Goal: Task Accomplishment & Management: Use online tool/utility

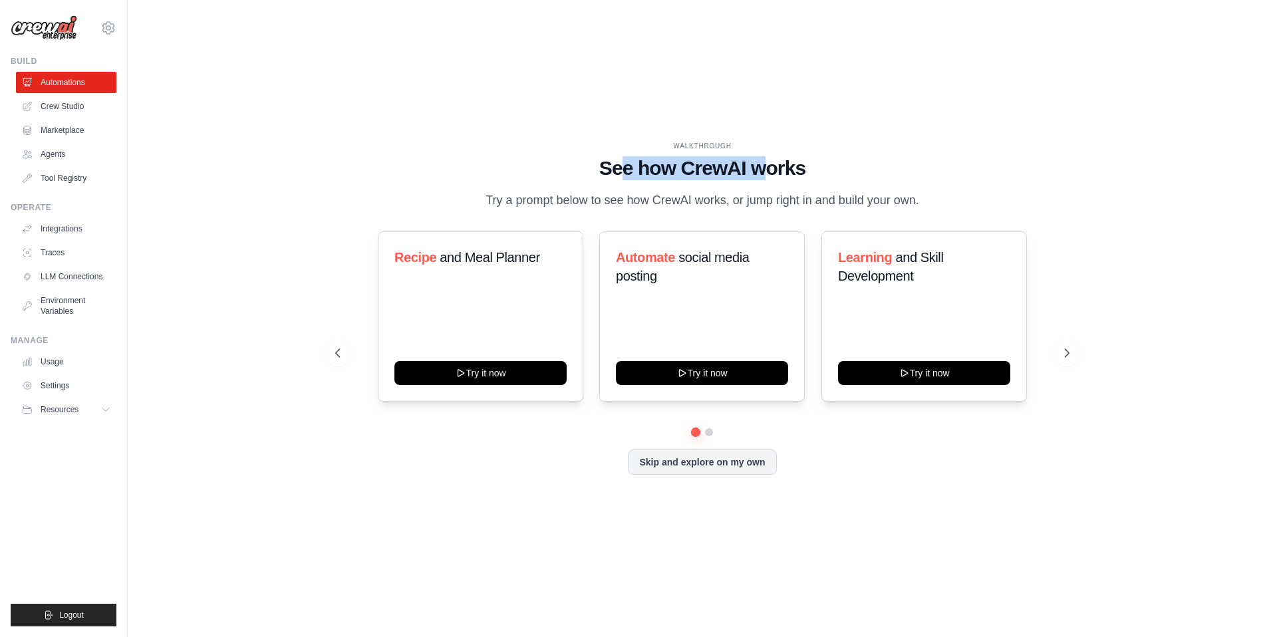
drag, startPoint x: 622, startPoint y: 174, endPoint x: 771, endPoint y: 162, distance: 149.4
click at [771, 162] on h1 "See how CrewAI works" at bounding box center [702, 168] width 734 height 24
drag, startPoint x: 586, startPoint y: 199, endPoint x: 701, endPoint y: 198, distance: 115.1
click at [701, 198] on p "Try a prompt below to see how CrewAI works, or jump right in and build your own." at bounding box center [702, 200] width 447 height 19
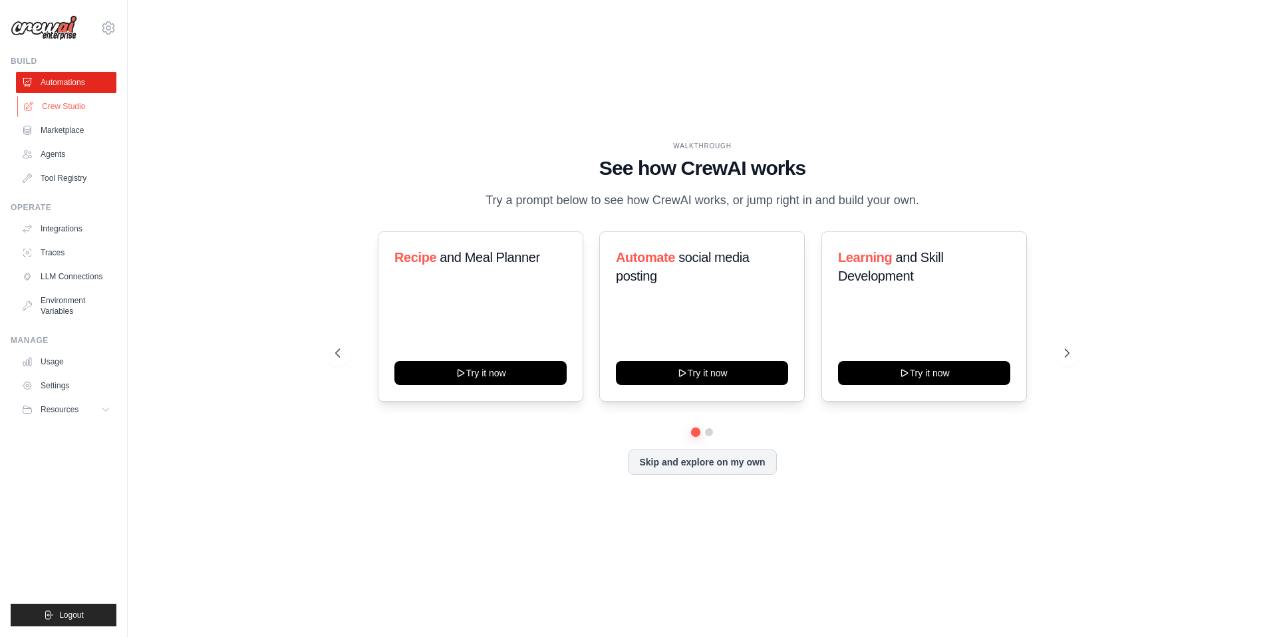
click at [62, 108] on link "Crew Studio" at bounding box center [67, 106] width 100 height 21
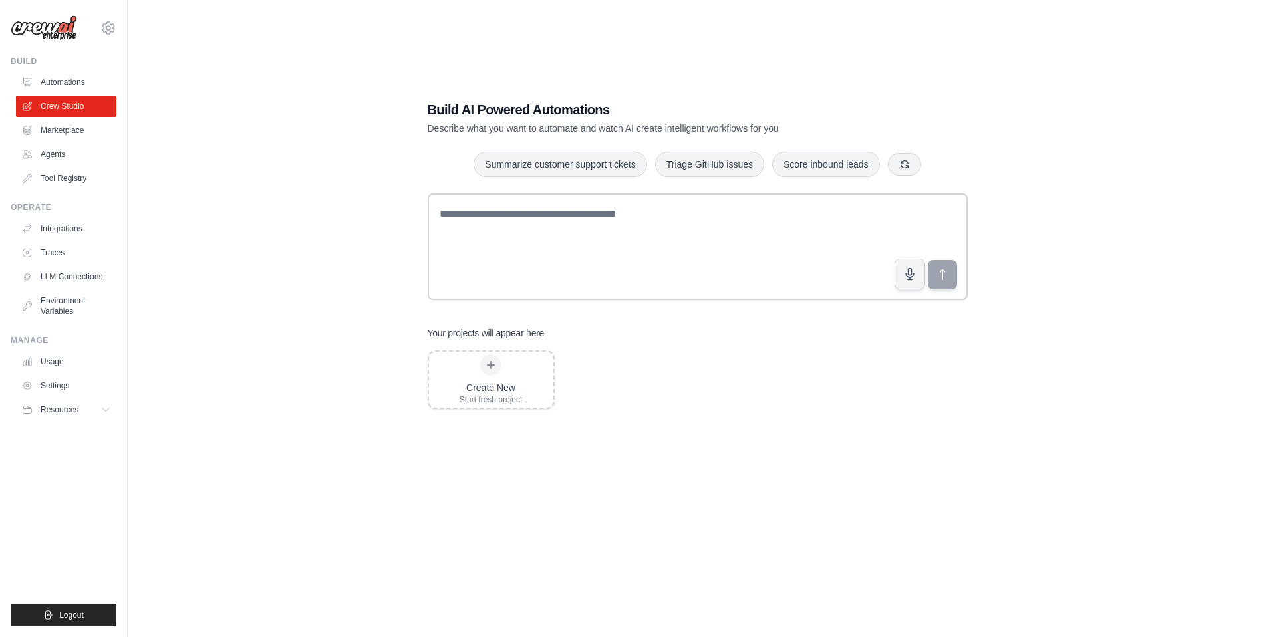
click at [310, 236] on div "Build AI Powered Automations Describe what you want to automate and watch AI cr…" at bounding box center [697, 331] width 1097 height 637
drag, startPoint x: 432, startPoint y: 107, endPoint x: 600, endPoint y: 112, distance: 168.3
click at [600, 112] on h1 "Build AI Powered Automations" at bounding box center [651, 109] width 447 height 19
click at [565, 127] on p "Describe what you want to automate and watch AI create intelligent workflows fo…" at bounding box center [651, 128] width 447 height 13
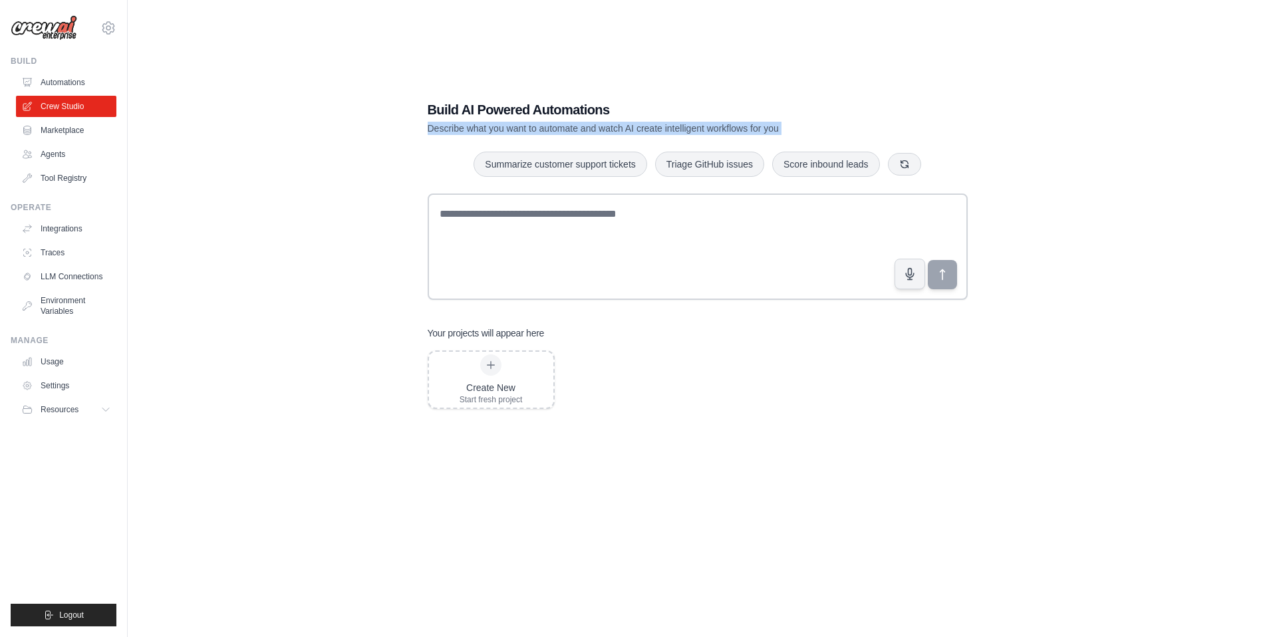
click at [565, 127] on p "Describe what you want to automate and watch AI create intelligent workflows fo…" at bounding box center [651, 128] width 447 height 13
click at [473, 127] on p "Describe what you want to automate and watch AI create intelligent workflows fo…" at bounding box center [651, 128] width 447 height 13
drag, startPoint x: 469, startPoint y: 127, endPoint x: 578, endPoint y: 129, distance: 109.1
click at [578, 129] on p "Describe what you want to automate and watch AI create intelligent workflows fo…" at bounding box center [651, 128] width 447 height 13
click at [612, 129] on p "Describe what you want to automate and watch AI create intelligent workflows fo…" at bounding box center [651, 128] width 447 height 13
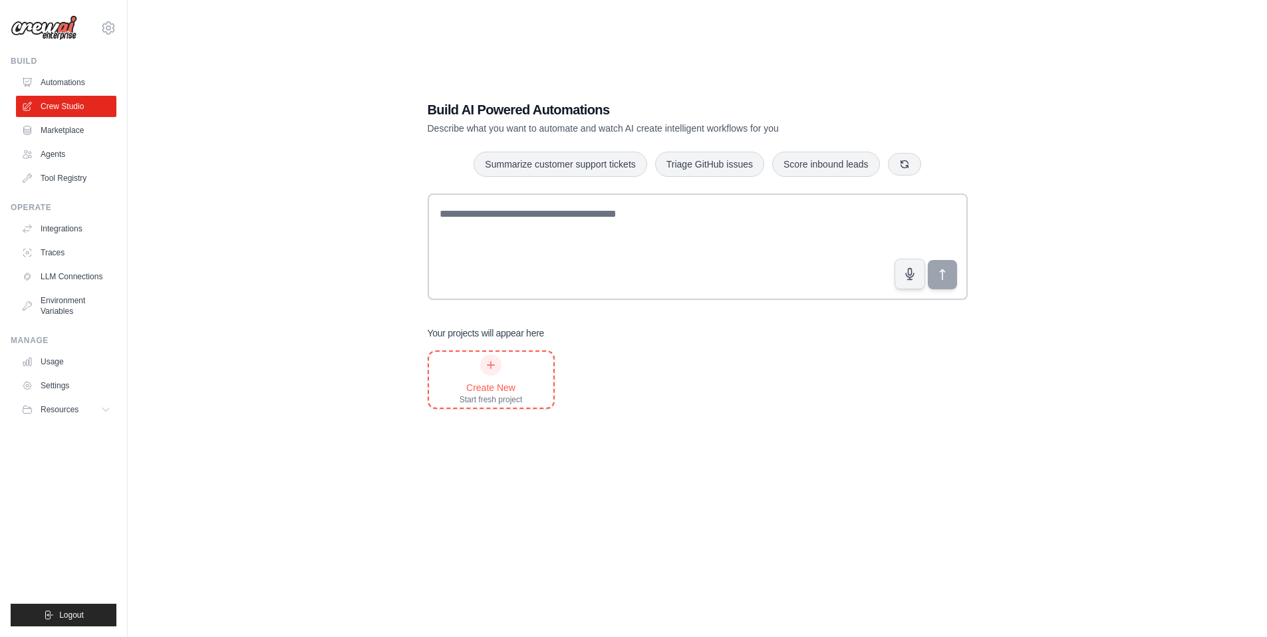
click at [485, 380] on div "Create New Start fresh project" at bounding box center [491, 379] width 63 height 51
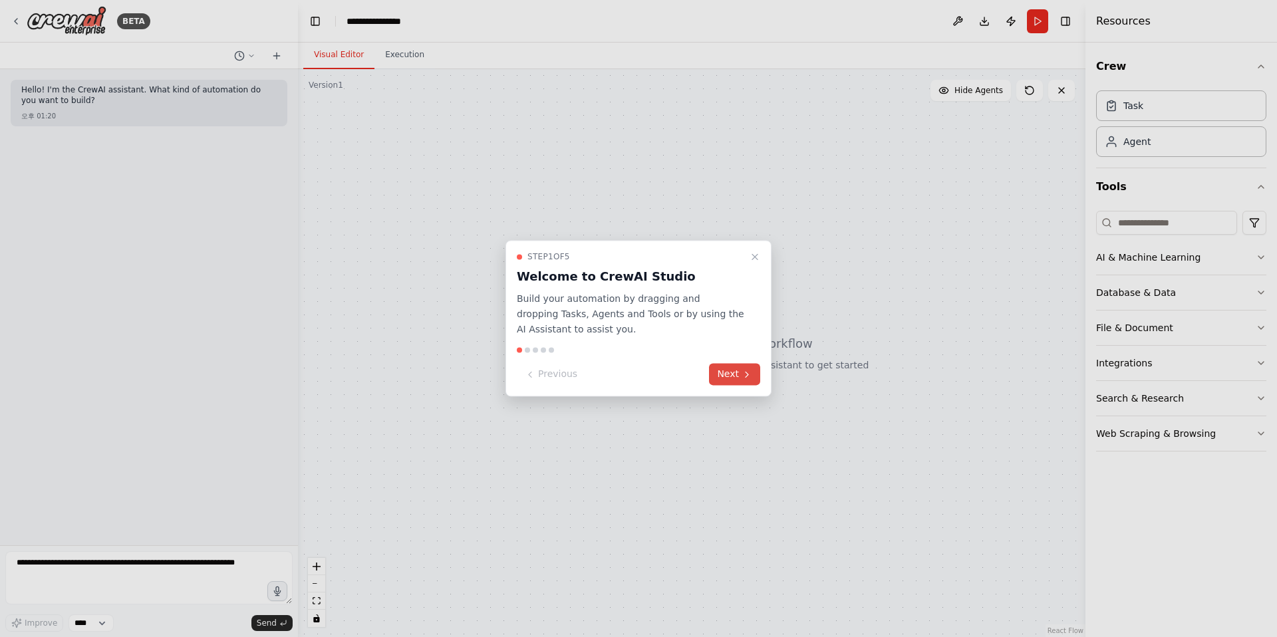
click at [746, 378] on icon at bounding box center [746, 374] width 11 height 11
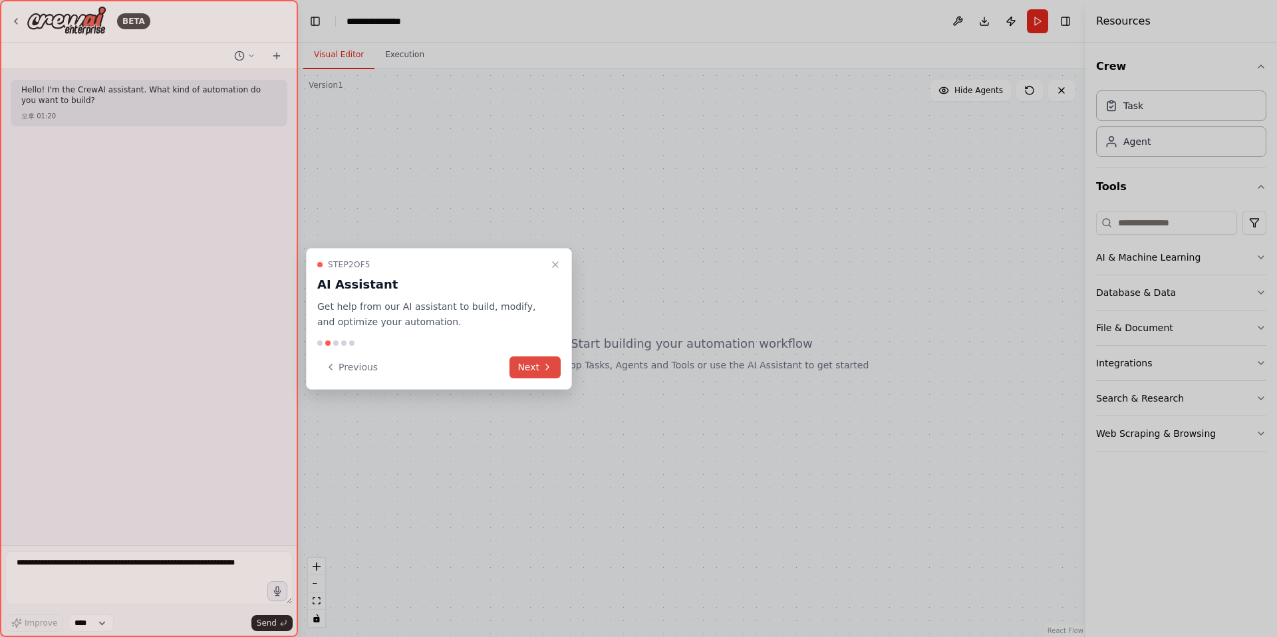
click at [527, 364] on button "Next" at bounding box center [534, 367] width 51 height 22
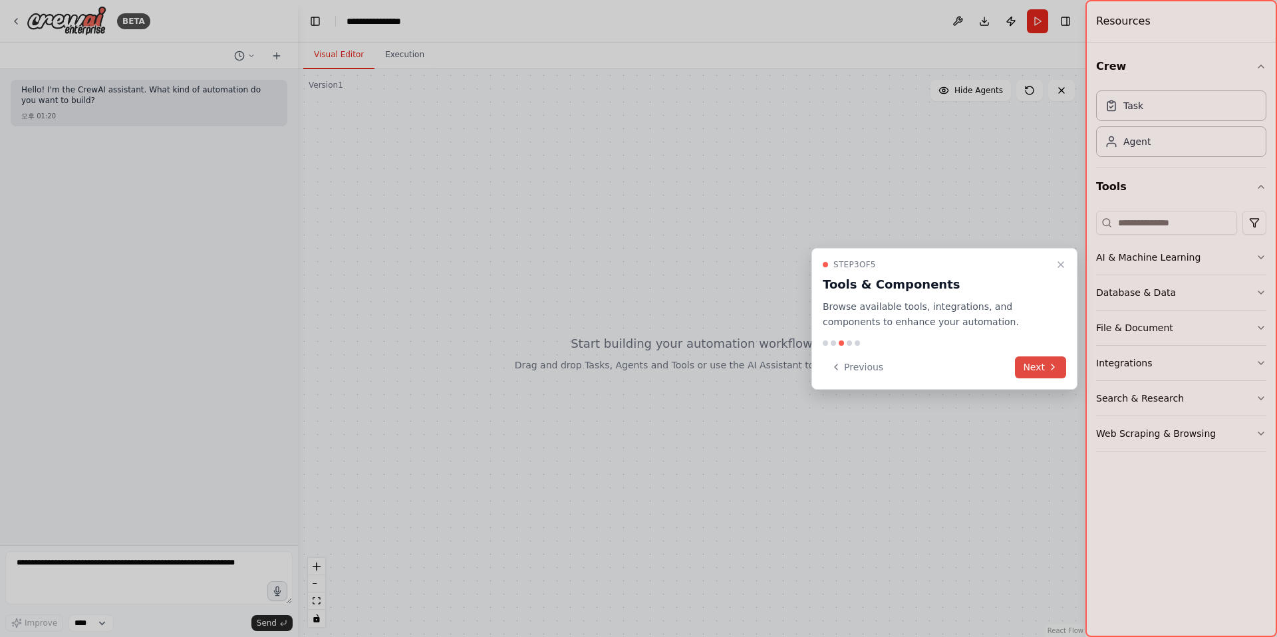
click at [1027, 373] on button "Next" at bounding box center [1040, 367] width 51 height 22
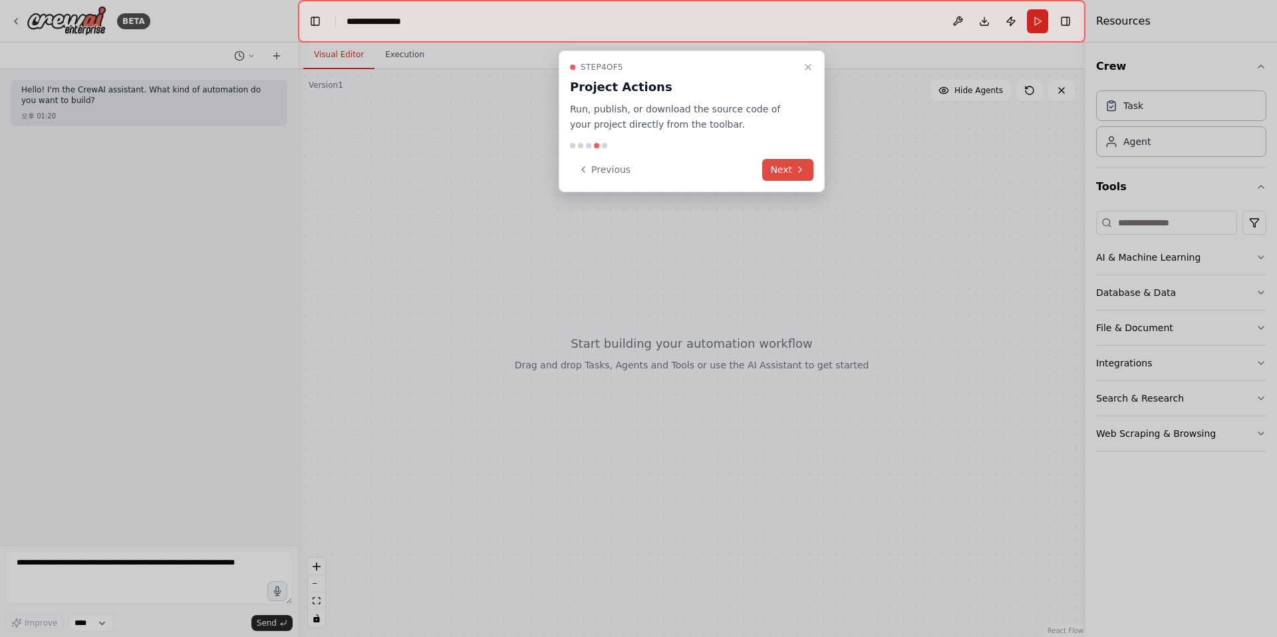
click at [785, 166] on button "Next" at bounding box center [787, 170] width 51 height 22
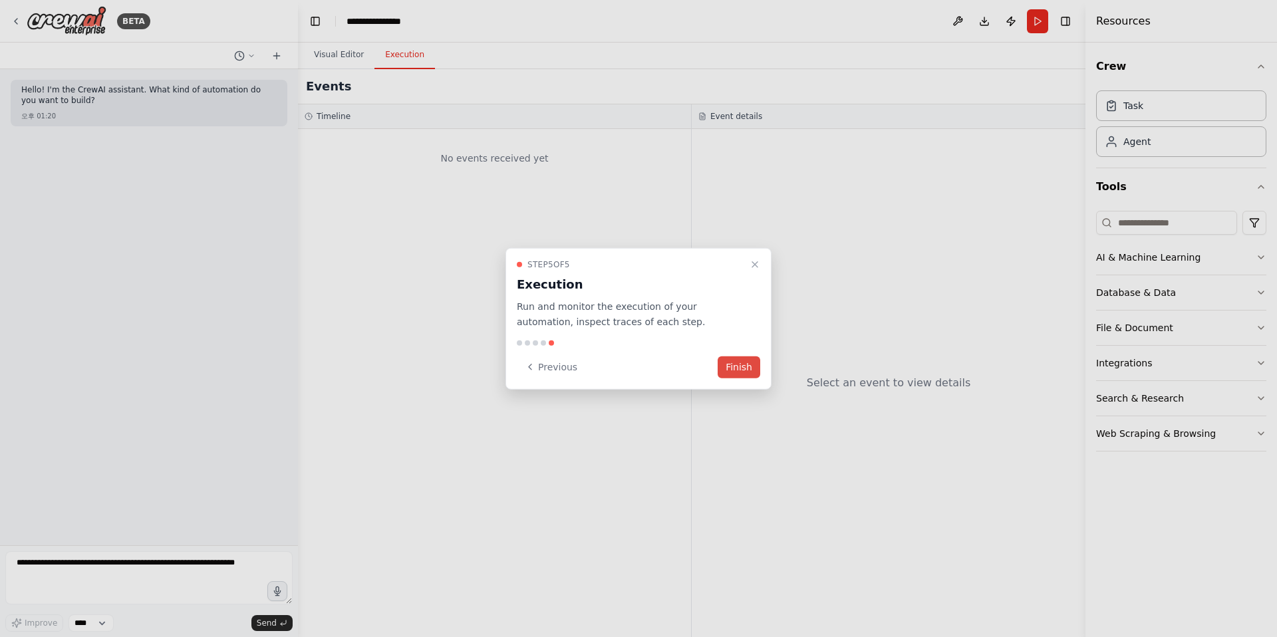
click at [745, 375] on button "Finish" at bounding box center [739, 367] width 43 height 22
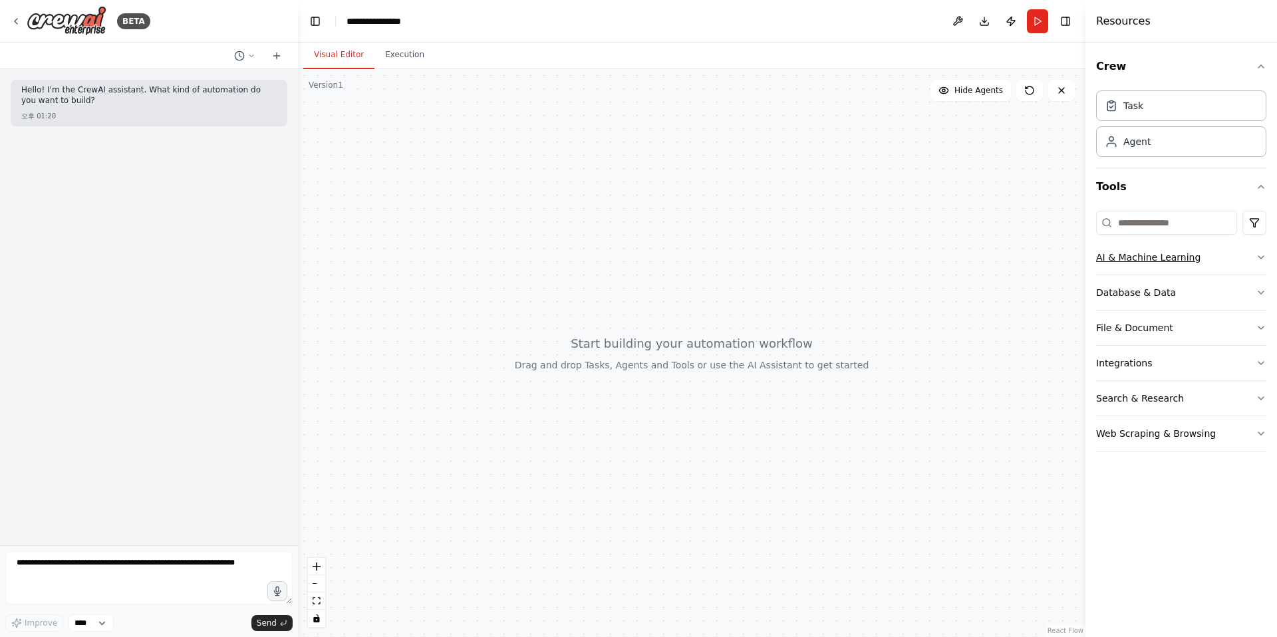
drag, startPoint x: 1117, startPoint y: 263, endPoint x: 1200, endPoint y: 259, distance: 83.2
click at [1200, 259] on button "AI & Machine Learning" at bounding box center [1181, 257] width 170 height 35
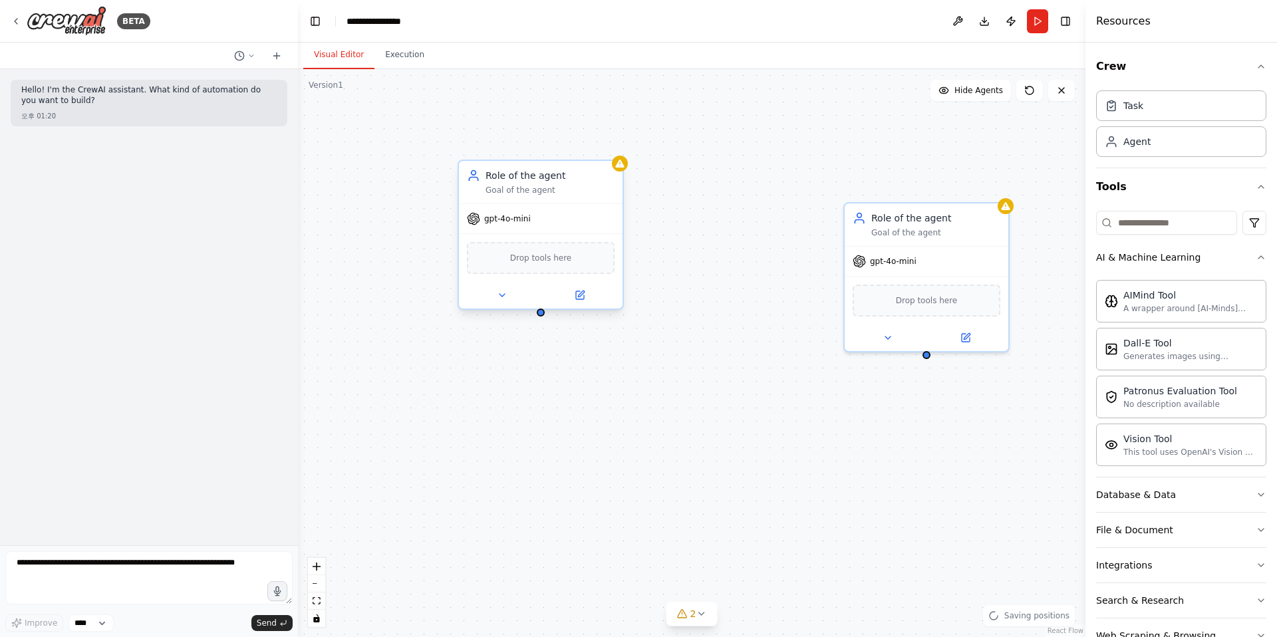
click at [541, 317] on div "Role of the agent Goal of the agent gpt-4o-mini Drop tools here Role of the age…" at bounding box center [691, 353] width 787 height 568
drag, startPoint x: 541, startPoint y: 315, endPoint x: 927, endPoint y: 358, distance: 388.1
click at [927, 358] on div "Role of the agent Goal of the agent gpt-4o-mini Drop tools here Role of the age…" at bounding box center [691, 353] width 787 height 568
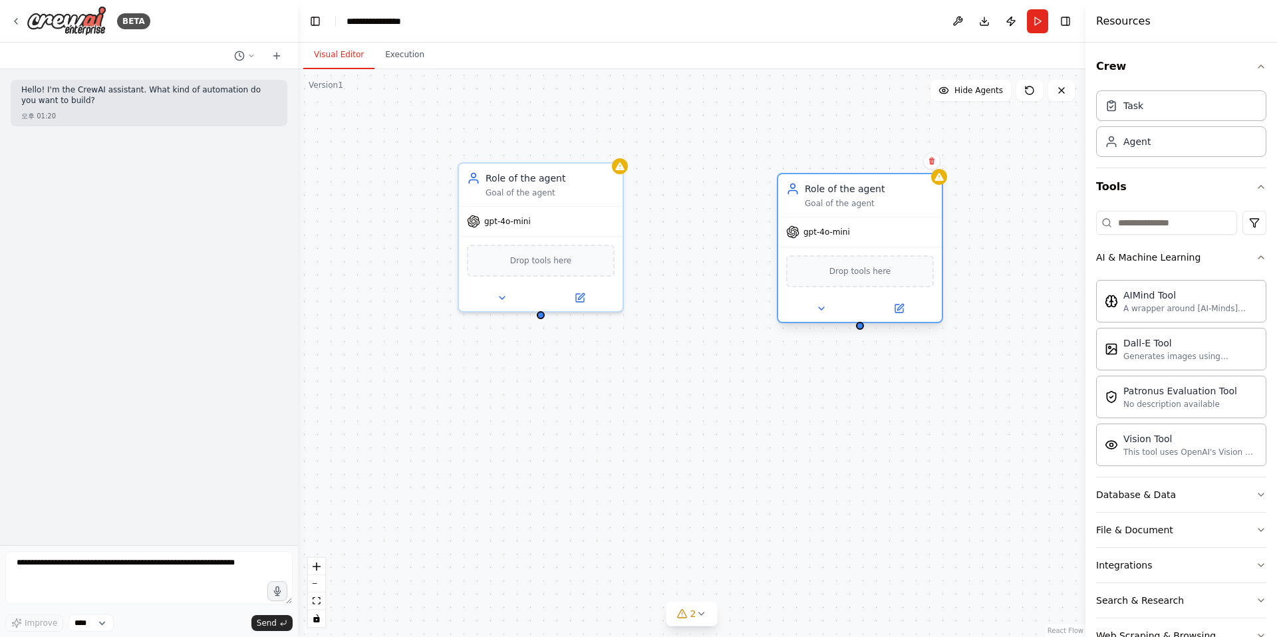
drag, startPoint x: 897, startPoint y: 225, endPoint x: 790, endPoint y: 171, distance: 120.2
click at [805, 182] on div "Role of the agent Goal of the agent" at bounding box center [869, 195] width 129 height 27
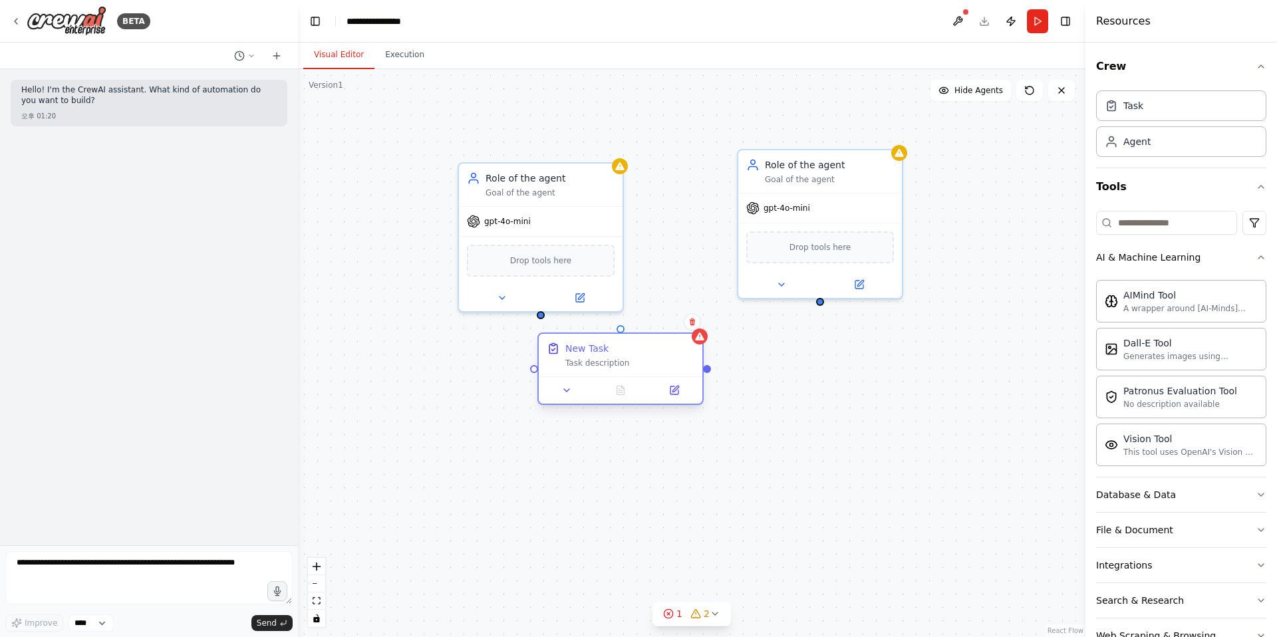
drag, startPoint x: 785, startPoint y: 132, endPoint x: 588, endPoint y: 369, distance: 308.8
click at [588, 368] on div "New Task Task description" at bounding box center [629, 355] width 129 height 27
click at [569, 406] on icon at bounding box center [566, 403] width 11 height 11
click at [569, 405] on icon at bounding box center [566, 403] width 11 height 11
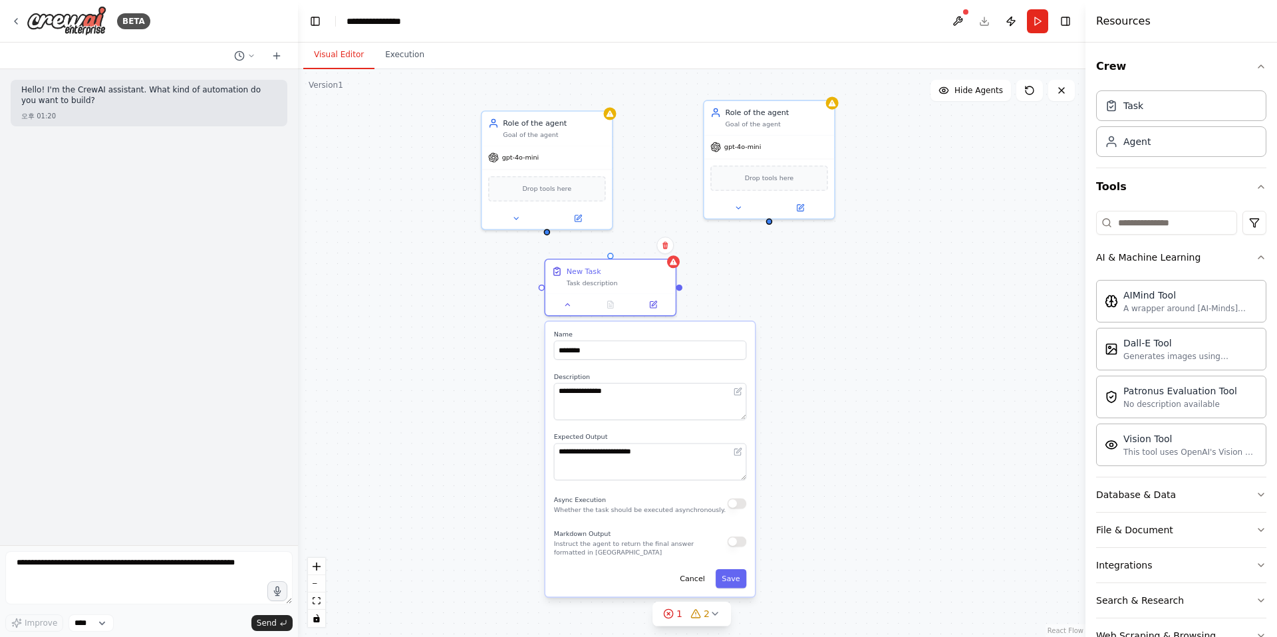
drag, startPoint x: 480, startPoint y: 455, endPoint x: 487, endPoint y: 370, distance: 84.8
click at [487, 370] on div "**********" at bounding box center [691, 353] width 787 height 568
click at [698, 576] on button "Cancel" at bounding box center [694, 576] width 38 height 19
drag, startPoint x: 631, startPoint y: 402, endPoint x: 651, endPoint y: 305, distance: 99.8
click at [632, 402] on div "Role of the agent Goal of the agent gpt-4o-mini Drop tools here Role of the age…" at bounding box center [691, 353] width 787 height 568
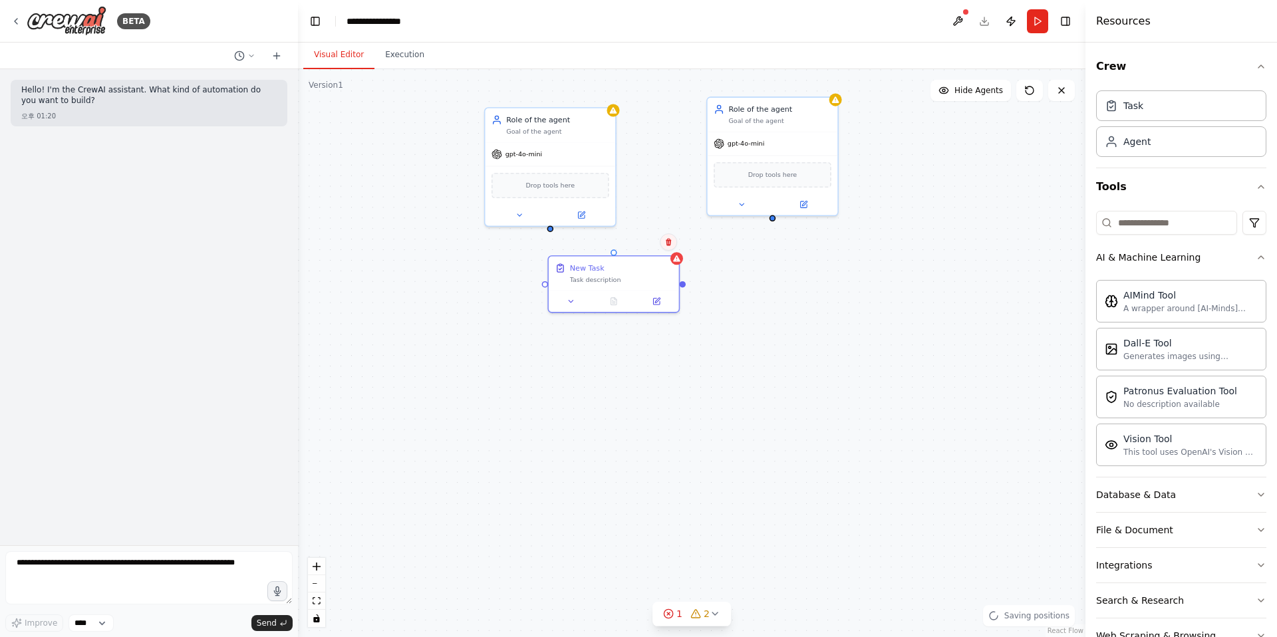
click at [671, 240] on icon at bounding box center [668, 242] width 8 height 8
click at [641, 236] on button "Confirm" at bounding box center [630, 242] width 47 height 16
click at [440, 101] on div "Role of the agent Goal of the agent gpt-4o-mini Drop tools here Role of the age…" at bounding box center [691, 353] width 787 height 568
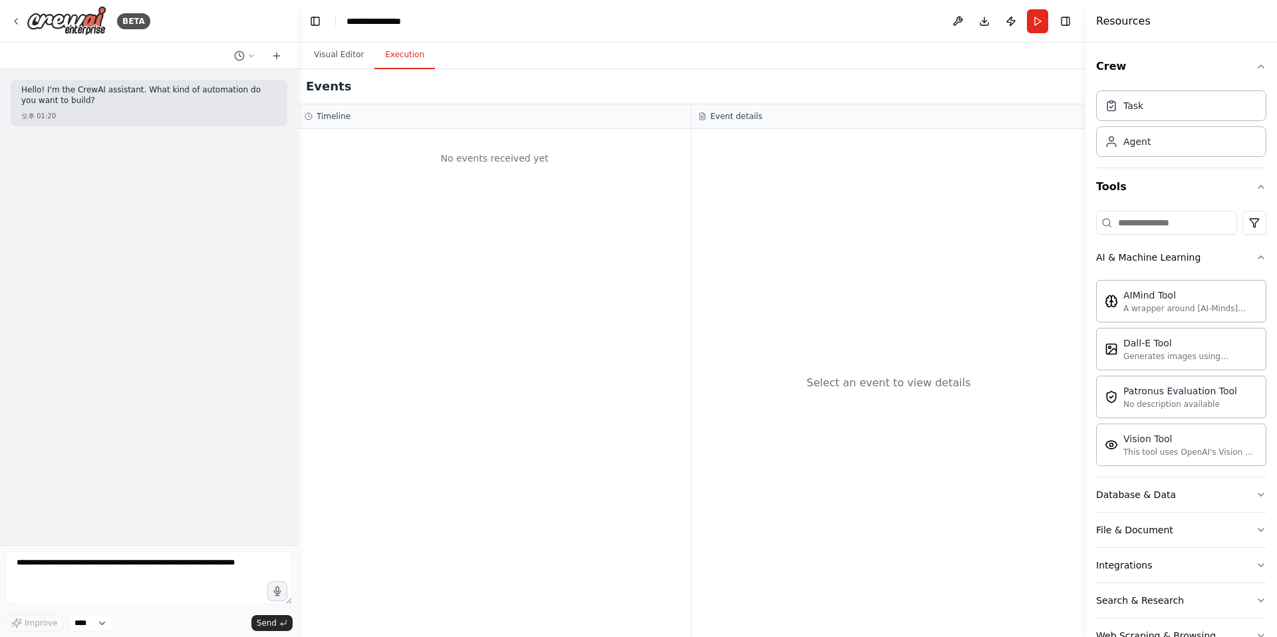
click at [387, 45] on button "Execution" at bounding box center [404, 55] width 61 height 28
click at [340, 53] on button "Visual Editor" at bounding box center [338, 55] width 71 height 28
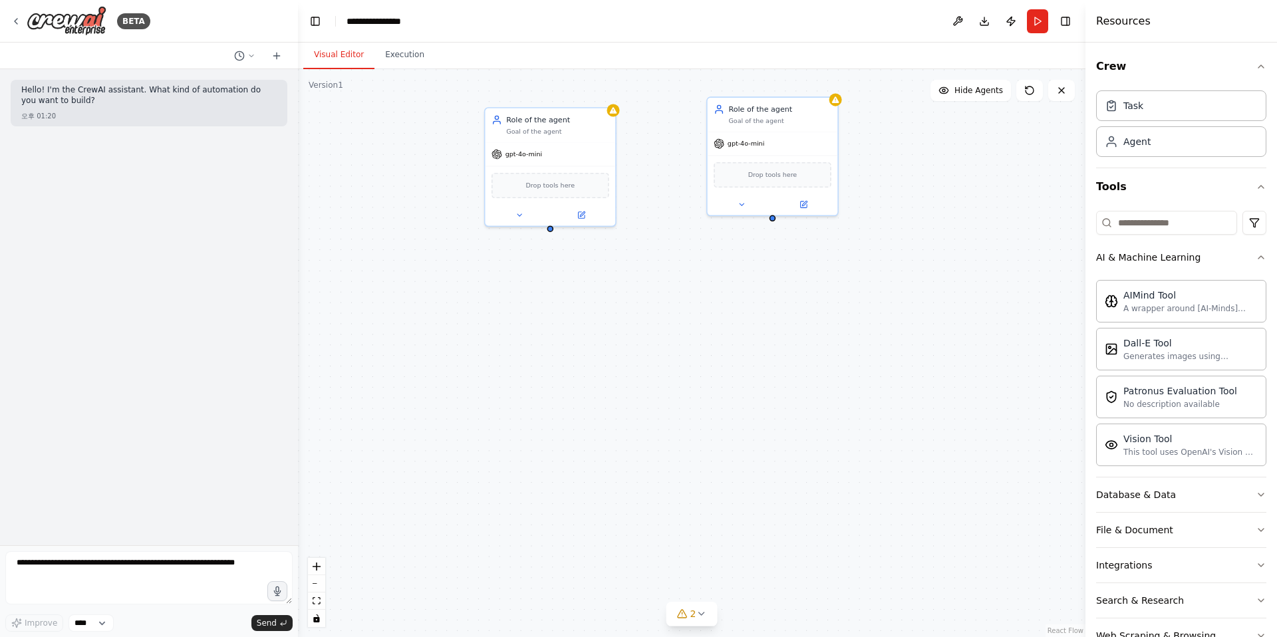
click at [455, 232] on div "Role of the agent Goal of the agent gpt-4o-mini Drop tools here Role of the age…" at bounding box center [691, 353] width 787 height 568
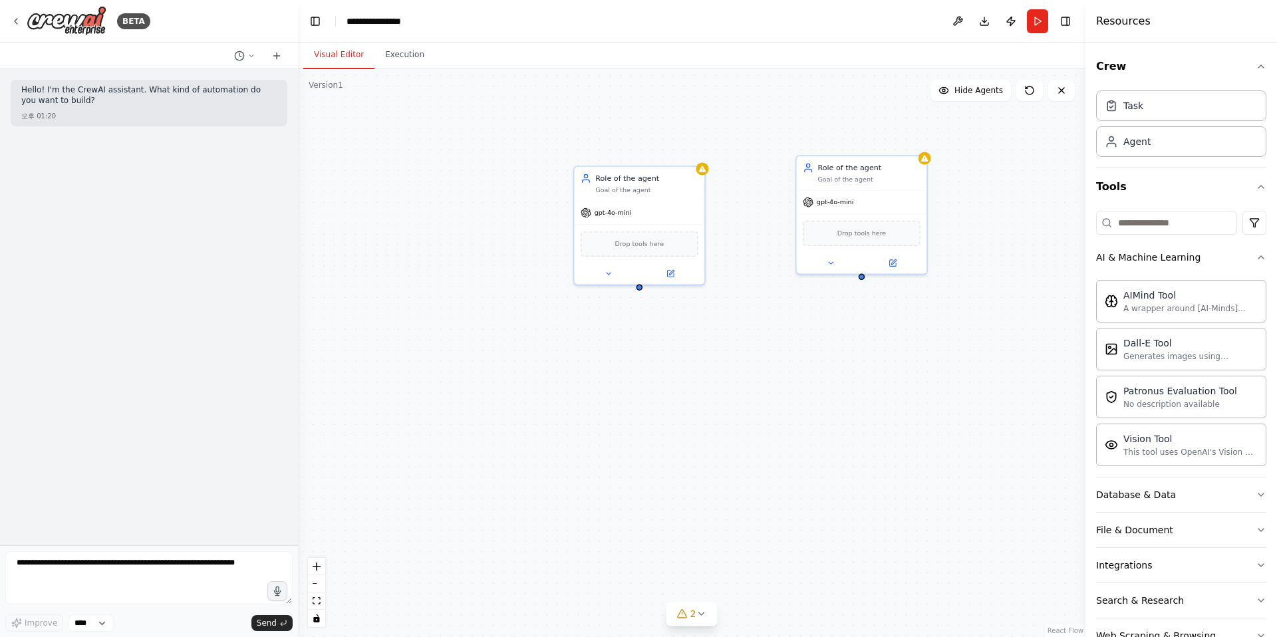
drag, startPoint x: 495, startPoint y: 102, endPoint x: 464, endPoint y: 150, distance: 56.8
click at [464, 150] on div "Role of the agent Goal of the agent gpt-4o-mini Drop tools here Role of the age…" at bounding box center [691, 353] width 787 height 568
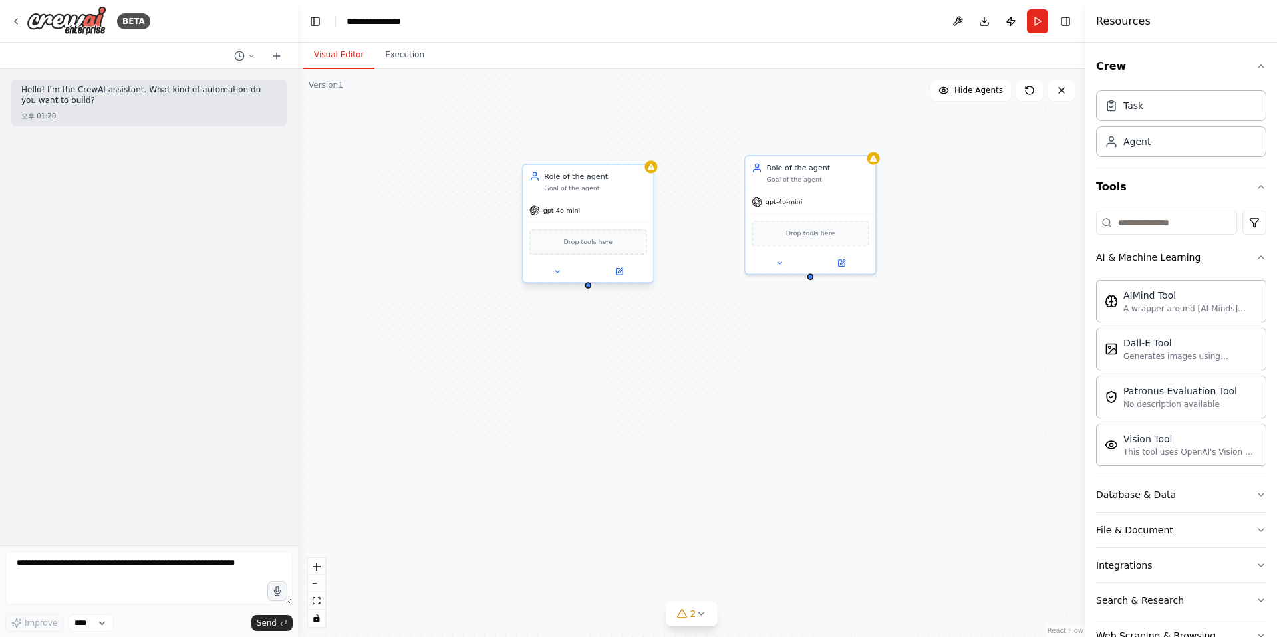
click at [596, 199] on div "gpt-4o-mini" at bounding box center [588, 210] width 130 height 23
click at [572, 251] on div "Drop tools here" at bounding box center [588, 241] width 118 height 25
click at [615, 186] on div "Goal of the agent" at bounding box center [595, 188] width 102 height 9
click at [563, 277] on button at bounding box center [557, 271] width 60 height 13
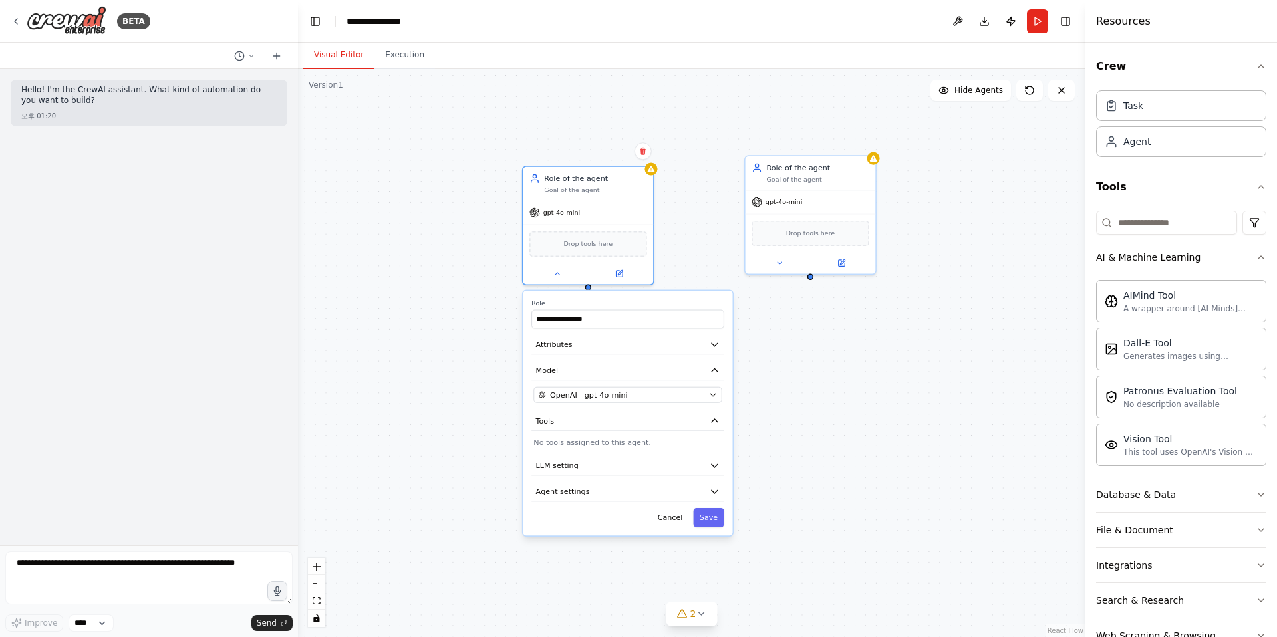
click at [479, 275] on div "**********" at bounding box center [691, 353] width 787 height 568
click at [575, 137] on div "**********" at bounding box center [691, 353] width 787 height 568
drag, startPoint x: 595, startPoint y: 118, endPoint x: 596, endPoint y: 149, distance: 30.6
click at [595, 119] on div "**********" at bounding box center [691, 353] width 787 height 568
click at [698, 220] on div "**********" at bounding box center [691, 353] width 787 height 568
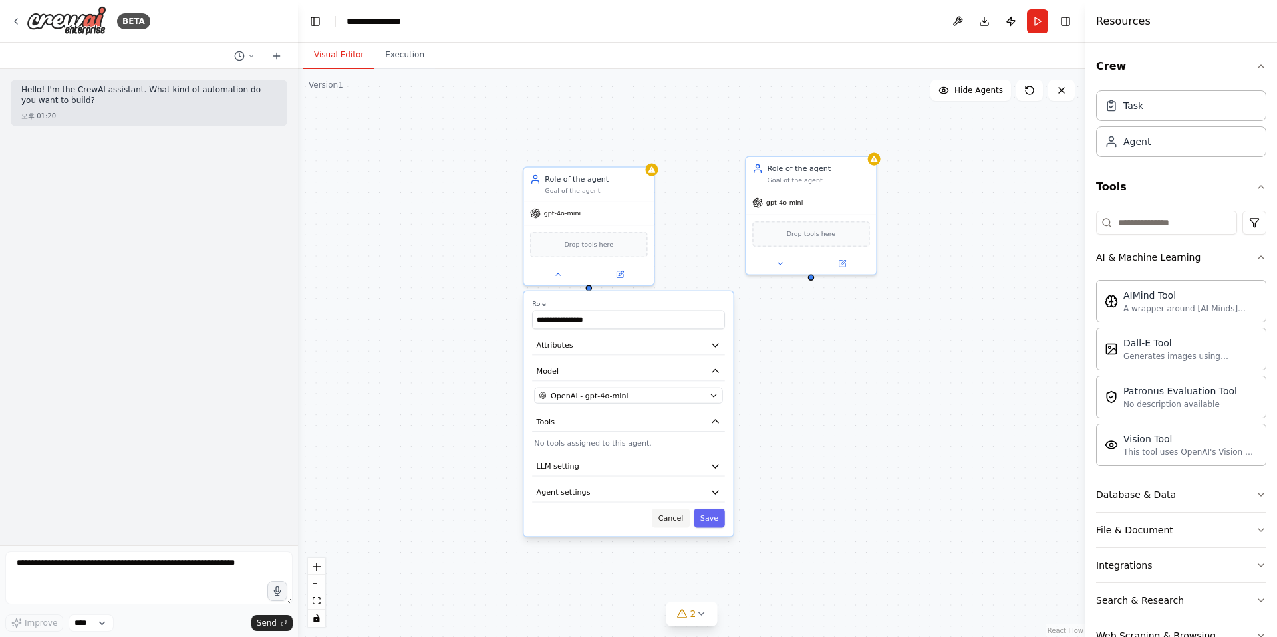
click at [688, 517] on button "Cancel" at bounding box center [671, 518] width 38 height 19
click at [819, 175] on div "Goal of the agent" at bounding box center [818, 178] width 102 height 9
click at [812, 282] on div "Role of the agent Goal of the agent gpt-4o-mini Drop tools here Role of the age…" at bounding box center [691, 353] width 787 height 568
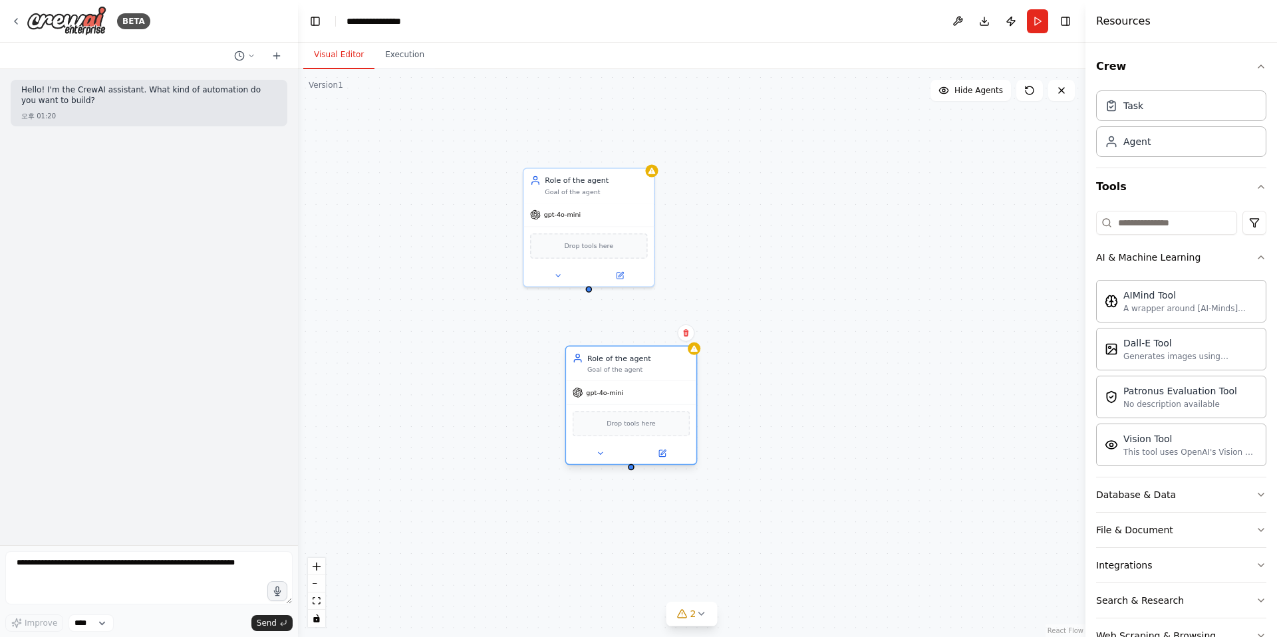
drag, startPoint x: 812, startPoint y: 190, endPoint x: 591, endPoint y: 372, distance: 286.8
click at [592, 373] on div "Role of the agent Goal of the agent" at bounding box center [631, 363] width 130 height 34
drag, startPoint x: 589, startPoint y: 289, endPoint x: 612, endPoint y: 370, distance: 85.0
click at [612, 370] on div "Role of the agent Goal of the agent gpt-4o-mini Drop tools here Role of the age…" at bounding box center [709, 320] width 626 height 452
drag, startPoint x: 589, startPoint y: 289, endPoint x: 643, endPoint y: 333, distance: 70.4
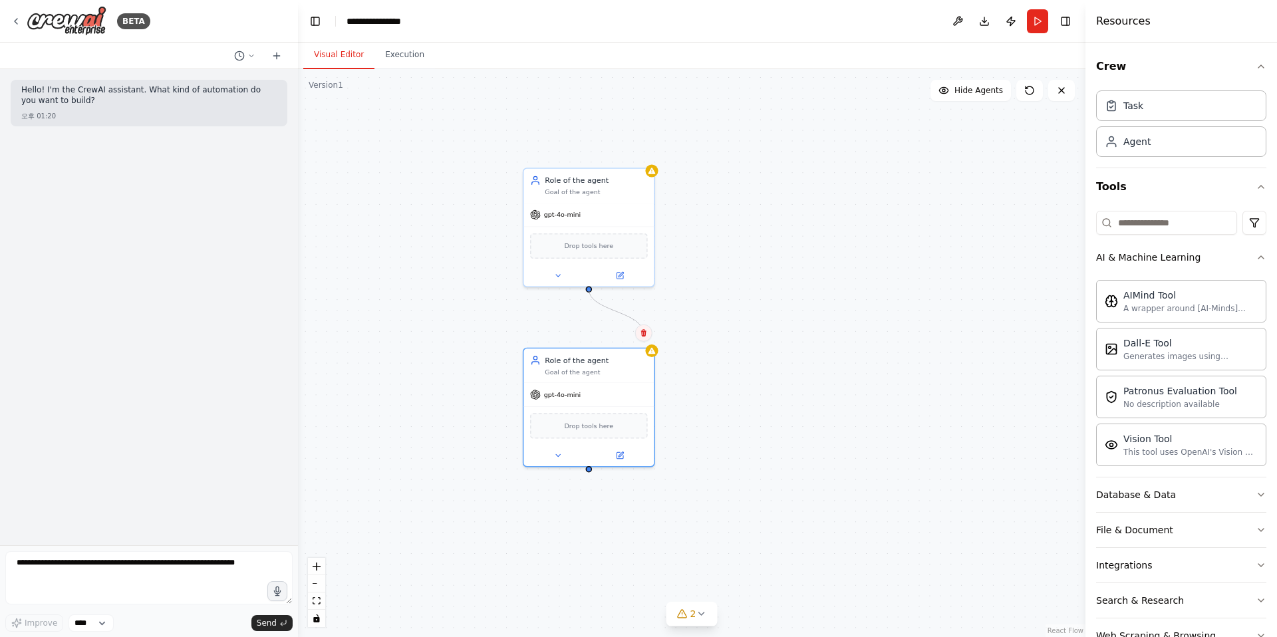
click at [643, 333] on div "Role of the agent Goal of the agent gpt-4o-mini Drop tools here Role of the age…" at bounding box center [691, 353] width 787 height 568
click at [644, 335] on icon at bounding box center [643, 332] width 5 height 7
click at [616, 331] on button "Confirm" at bounding box center [605, 333] width 47 height 16
click at [616, 187] on div "Goal of the agent" at bounding box center [596, 190] width 102 height 9
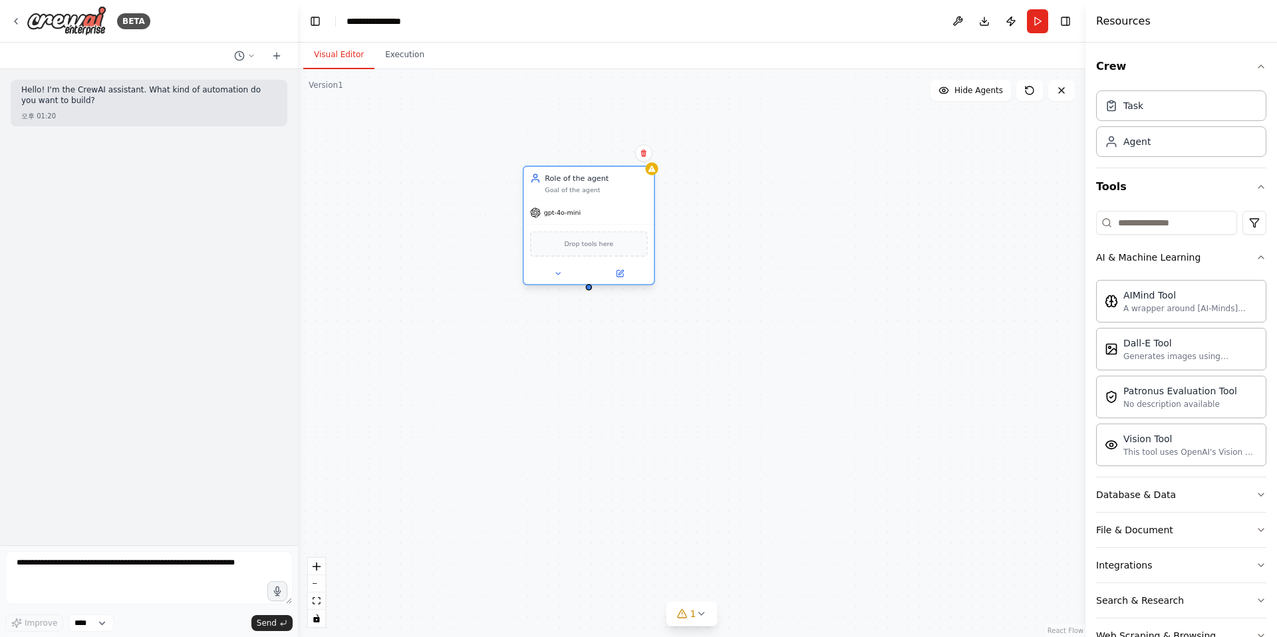
click at [590, 253] on div "Drop tools here" at bounding box center [589, 243] width 118 height 25
click at [623, 276] on icon at bounding box center [619, 273] width 9 height 9
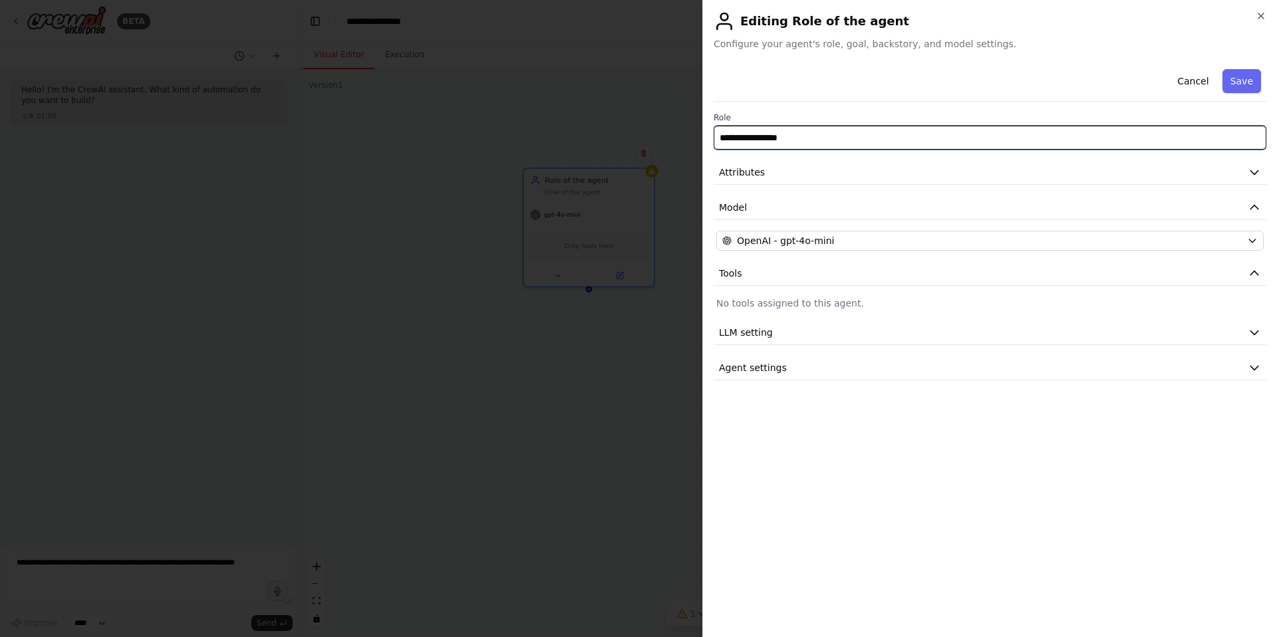
click at [739, 140] on input "**********" at bounding box center [990, 138] width 553 height 24
type input "*"
type input "**********"
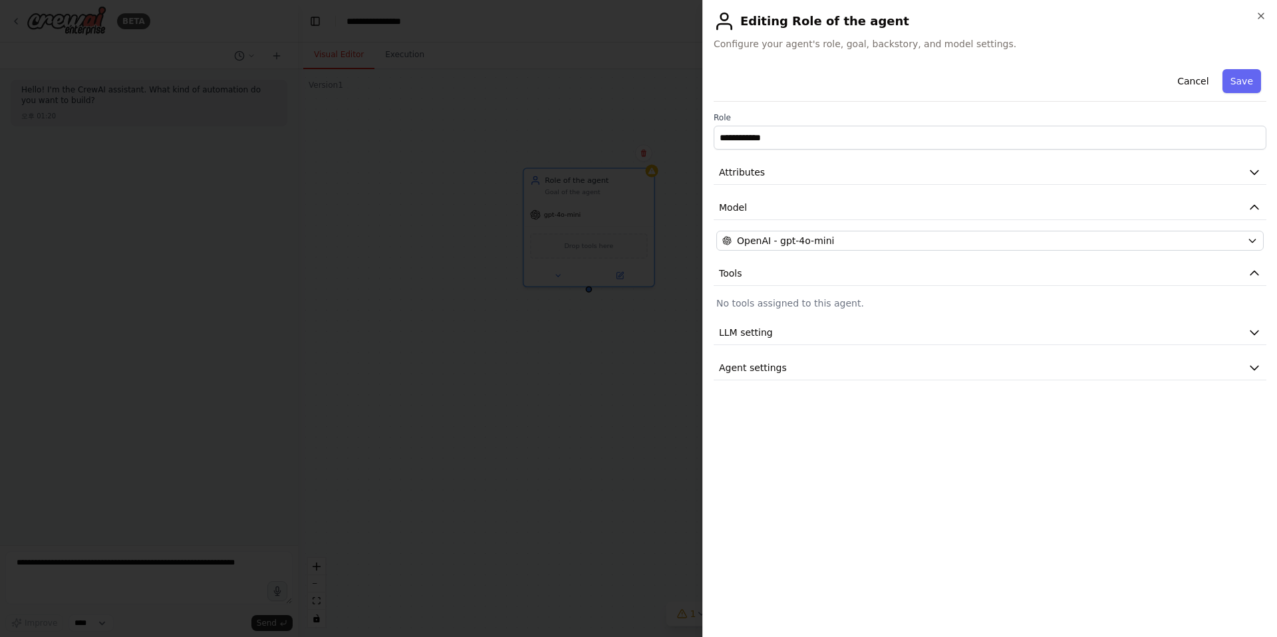
click at [843, 354] on div "**********" at bounding box center [990, 222] width 553 height 317
click at [846, 364] on button "Agent settings" at bounding box center [990, 368] width 553 height 25
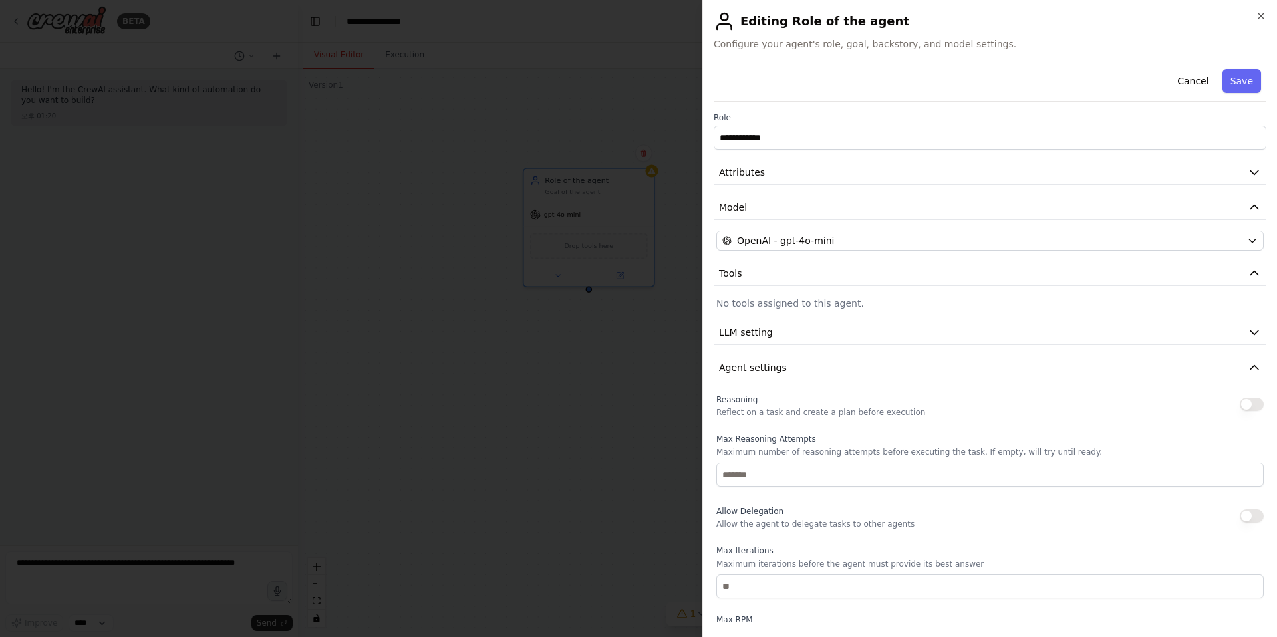
drag, startPoint x: 733, startPoint y: 412, endPoint x: 864, endPoint y: 416, distance: 131.0
click at [864, 416] on p "Reflect on a task and create a plan before execution" at bounding box center [820, 412] width 209 height 11
click at [879, 414] on p "Reflect on a task and create a plan before execution" at bounding box center [820, 412] width 209 height 11
click at [778, 366] on span "Agent settings" at bounding box center [753, 367] width 68 height 13
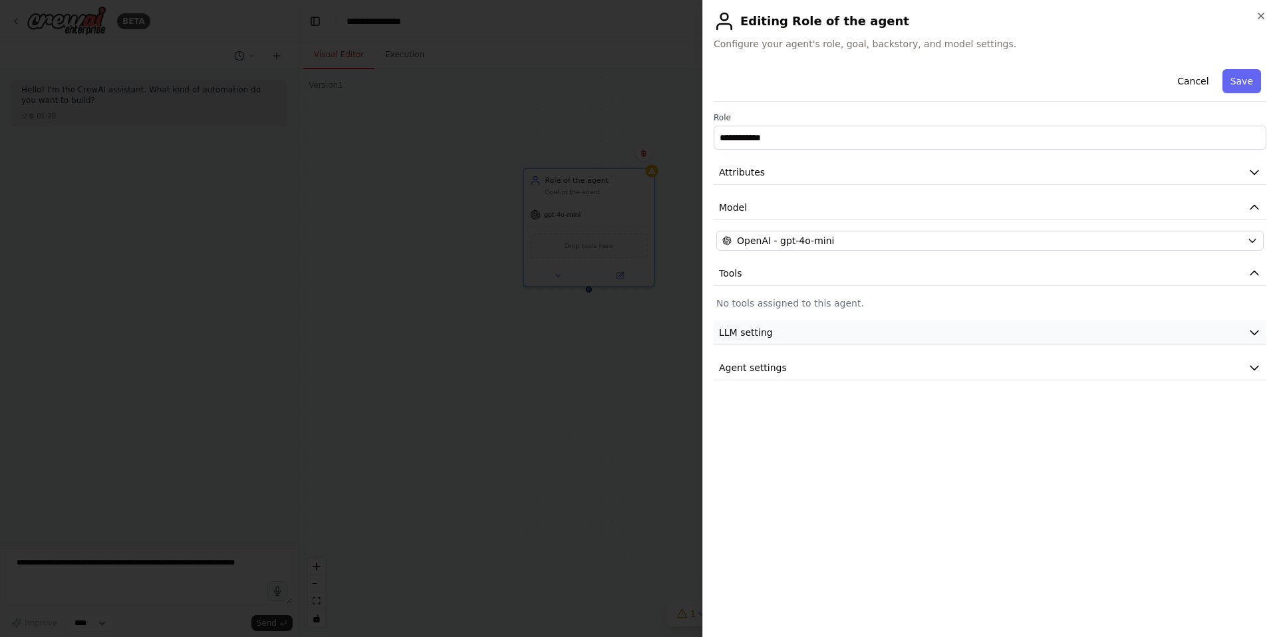
click at [768, 330] on span "LLM setting" at bounding box center [746, 332] width 54 height 13
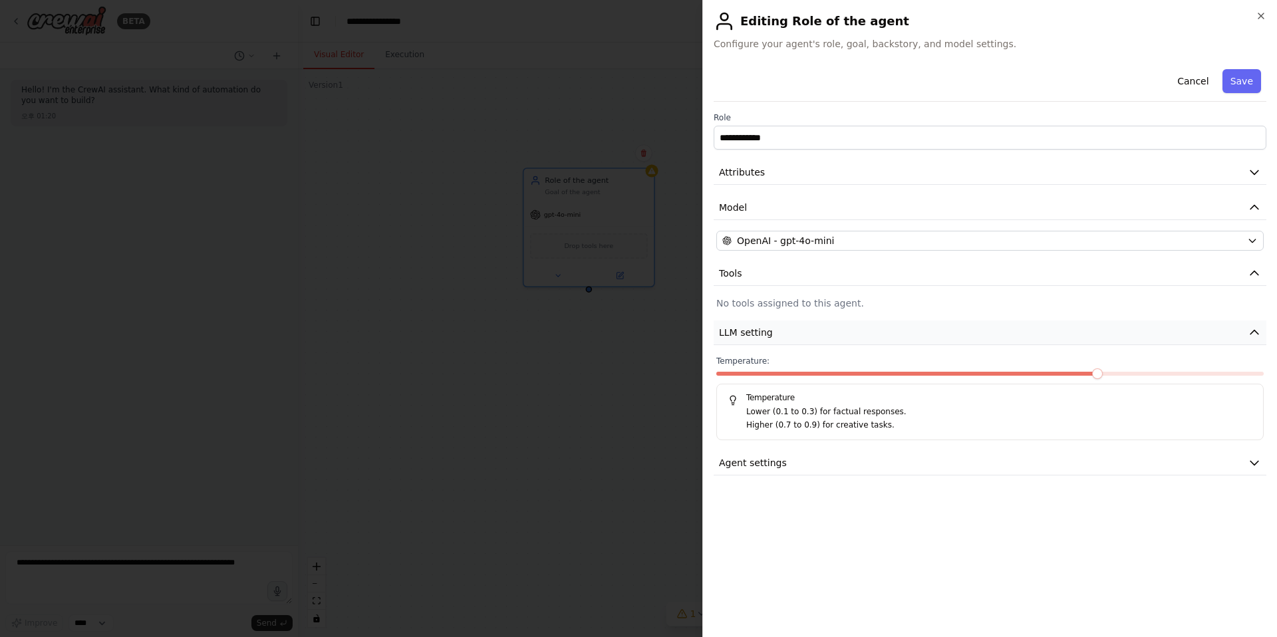
click at [768, 330] on span "LLM setting" at bounding box center [746, 332] width 54 height 13
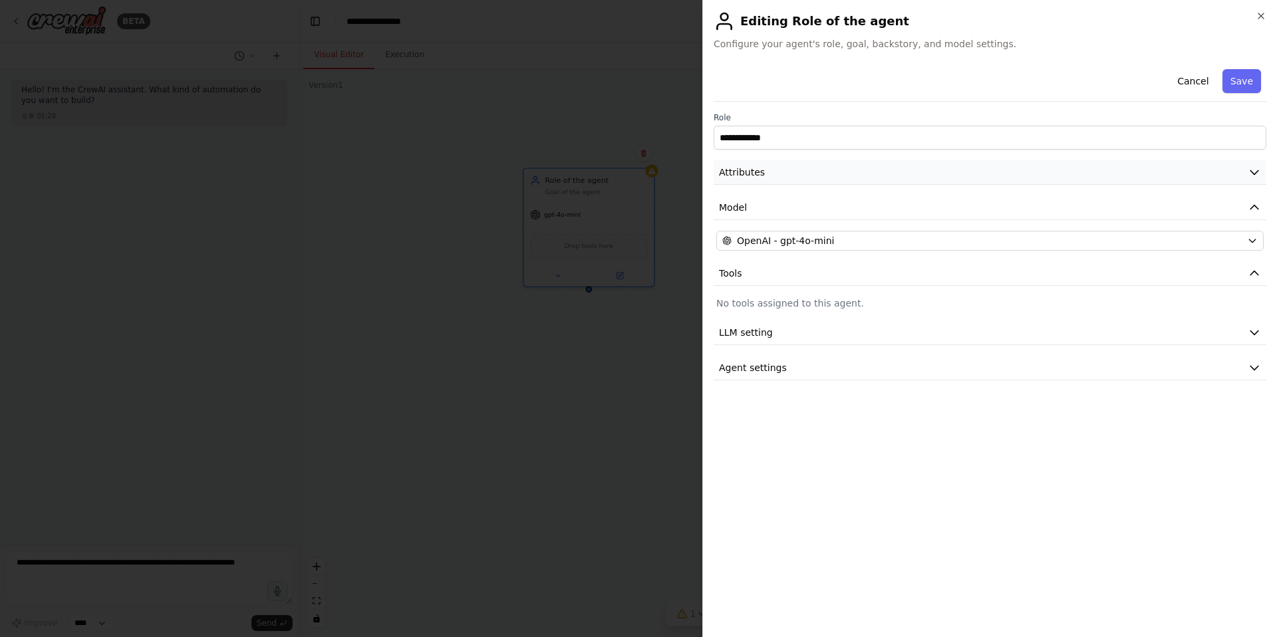
click at [765, 163] on button "Attributes" at bounding box center [990, 172] width 553 height 25
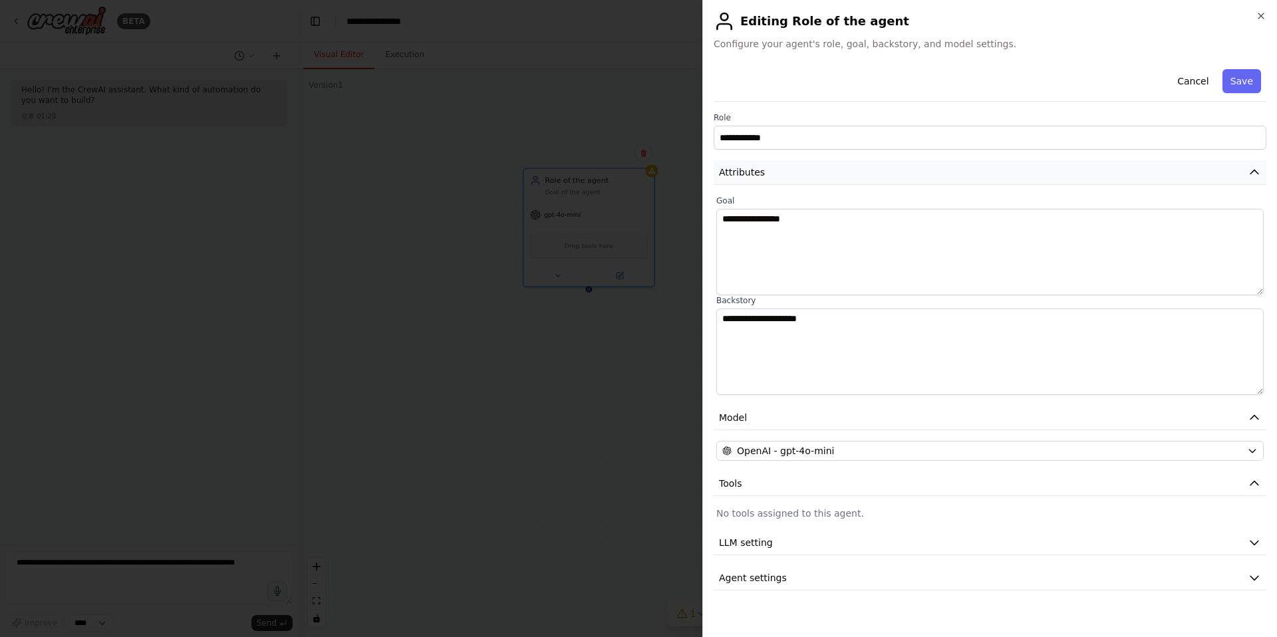
click at [765, 163] on button "Attributes" at bounding box center [990, 172] width 553 height 25
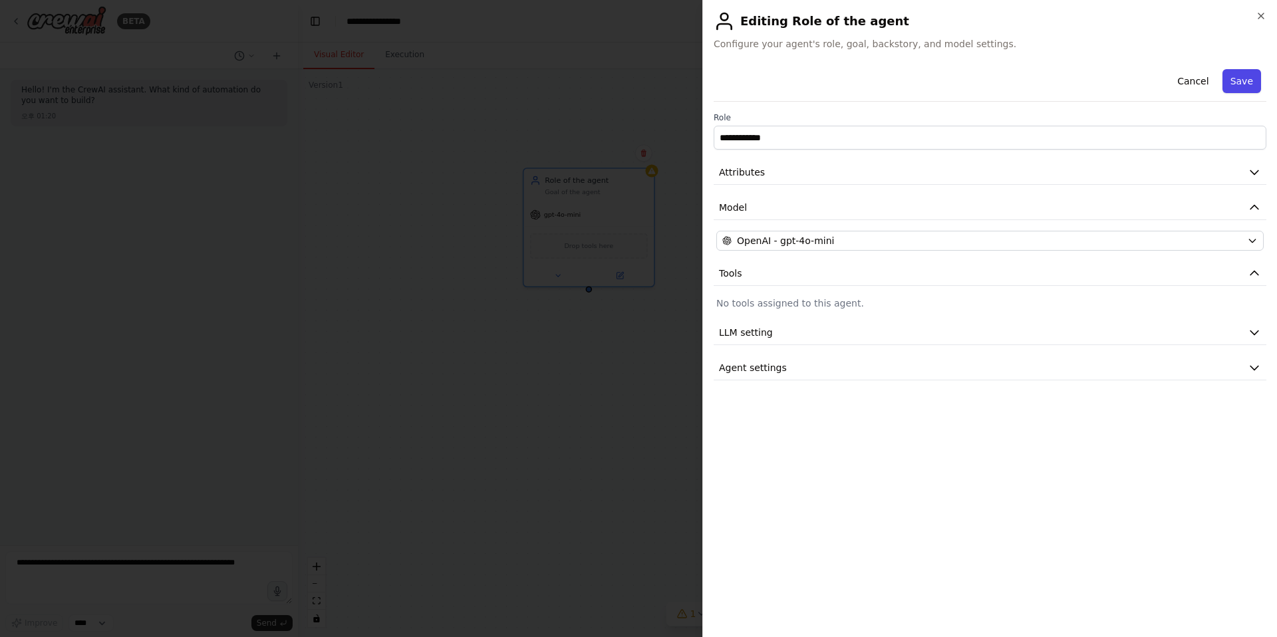
click at [1233, 87] on button "Save" at bounding box center [1241, 81] width 39 height 24
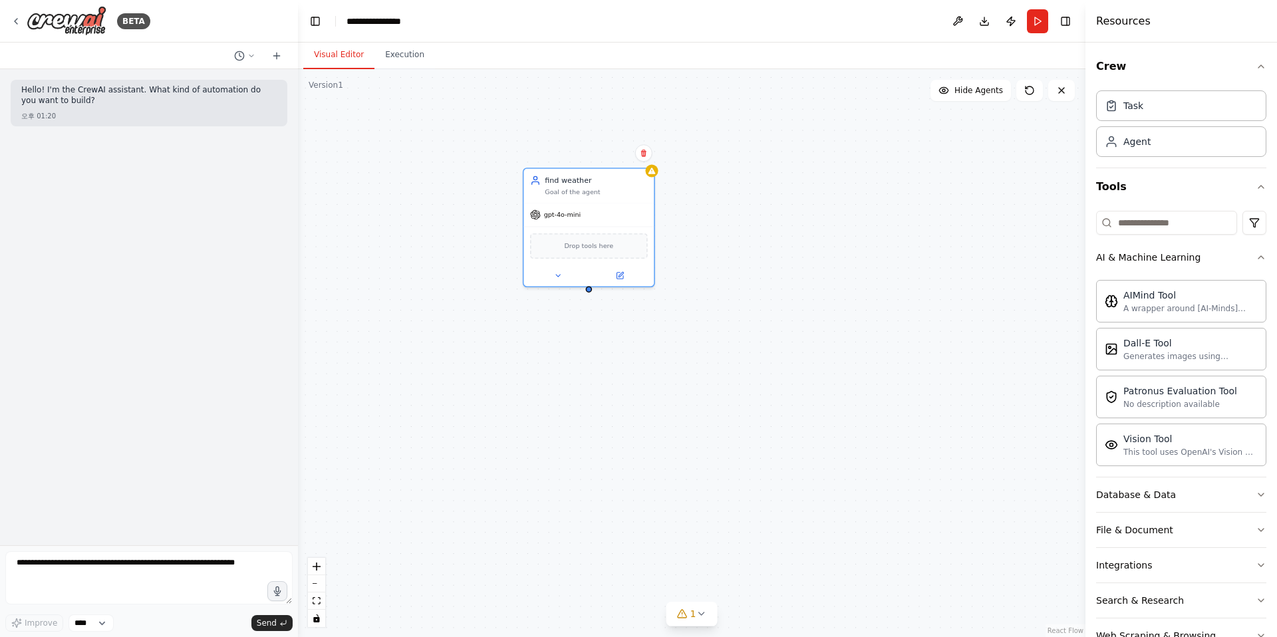
click at [739, 283] on div "find weather Goal of the agent gpt-4o-mini Drop tools here" at bounding box center [691, 353] width 787 height 568
click at [1115, 114] on div "Task" at bounding box center [1181, 105] width 170 height 31
click at [789, 221] on div "Task description" at bounding box center [828, 221] width 102 height 9
click at [787, 229] on div "New Task Task description" at bounding box center [821, 215] width 130 height 34
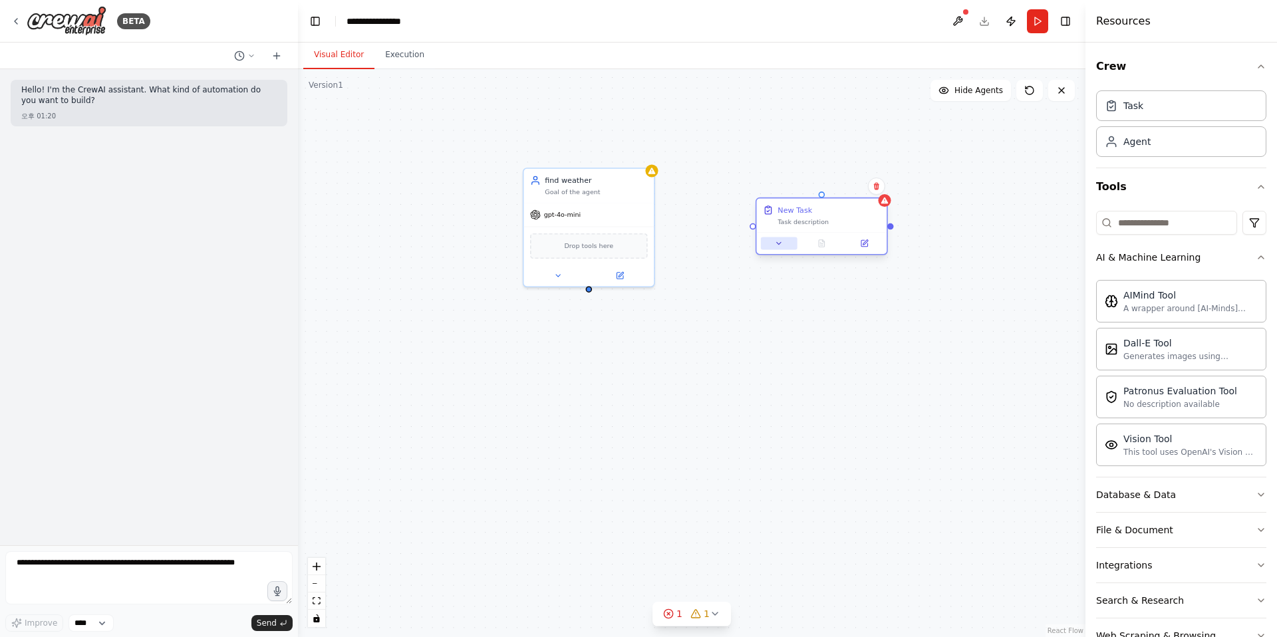
click at [777, 247] on icon at bounding box center [779, 243] width 9 height 9
click at [779, 293] on input "********" at bounding box center [861, 290] width 193 height 19
type input "*"
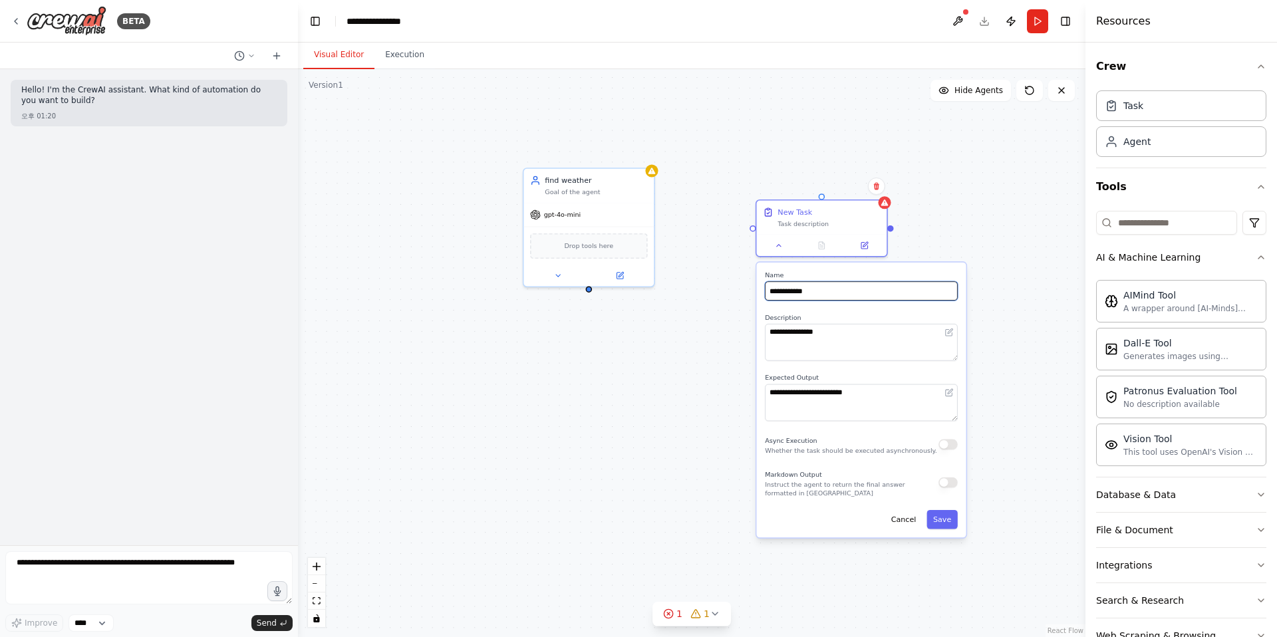
type input "**********"
click at [861, 354] on textarea "**********" at bounding box center [861, 342] width 193 height 37
paste textarea
type textarea "**********"
click at [866, 404] on textarea "**********" at bounding box center [861, 402] width 193 height 37
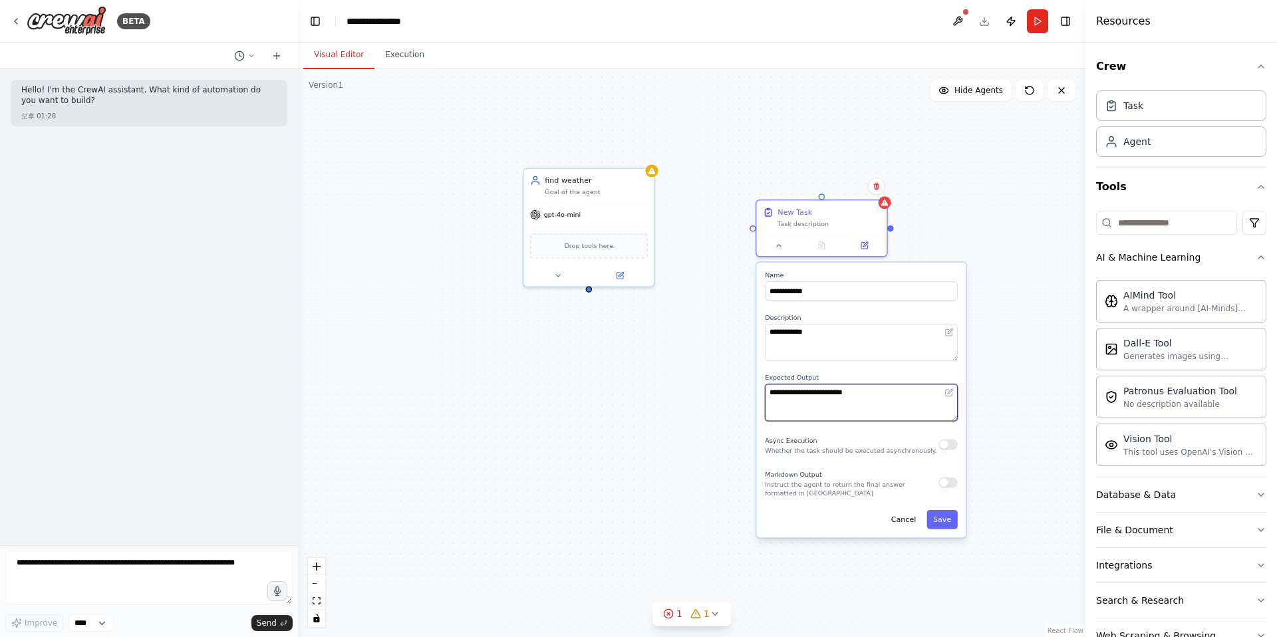
paste textarea
type textarea "**********"
click at [940, 535] on div "**********" at bounding box center [860, 400] width 209 height 275
click at [944, 525] on button "Save" at bounding box center [941, 519] width 31 height 19
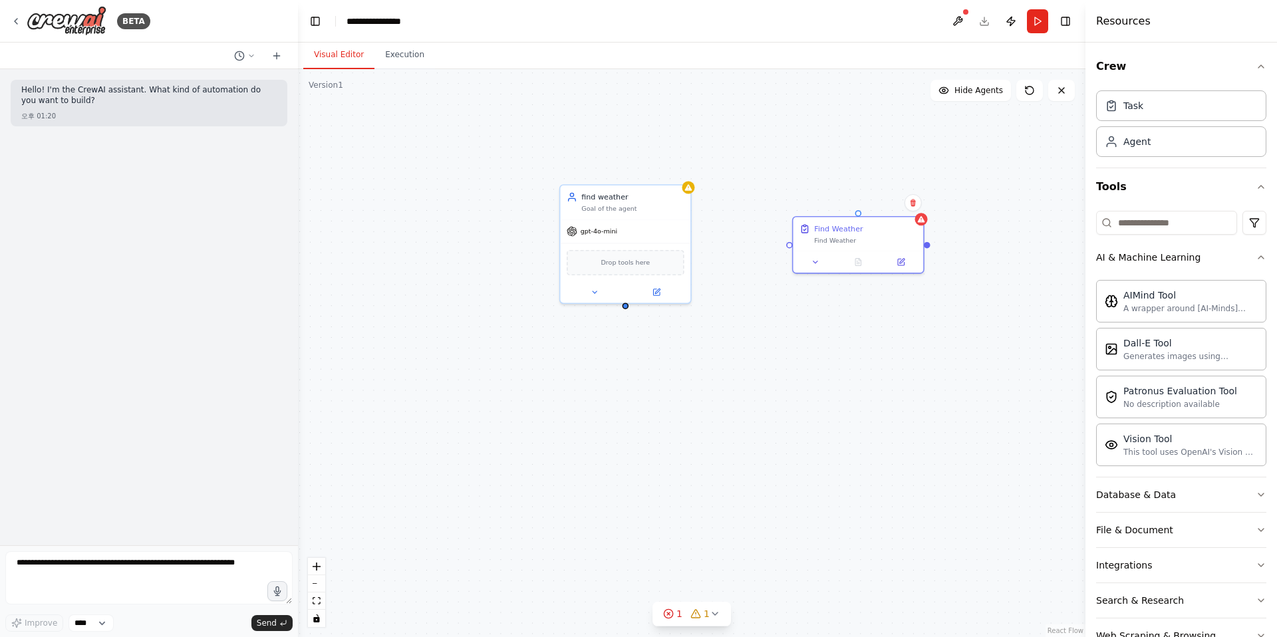
drag, startPoint x: 589, startPoint y: 293, endPoint x: 609, endPoint y: 280, distance: 23.6
click at [609, 280] on div "find weather Goal of the agent gpt-4o-mini Drop tools here Find Weather Find We…" at bounding box center [691, 353] width 787 height 568
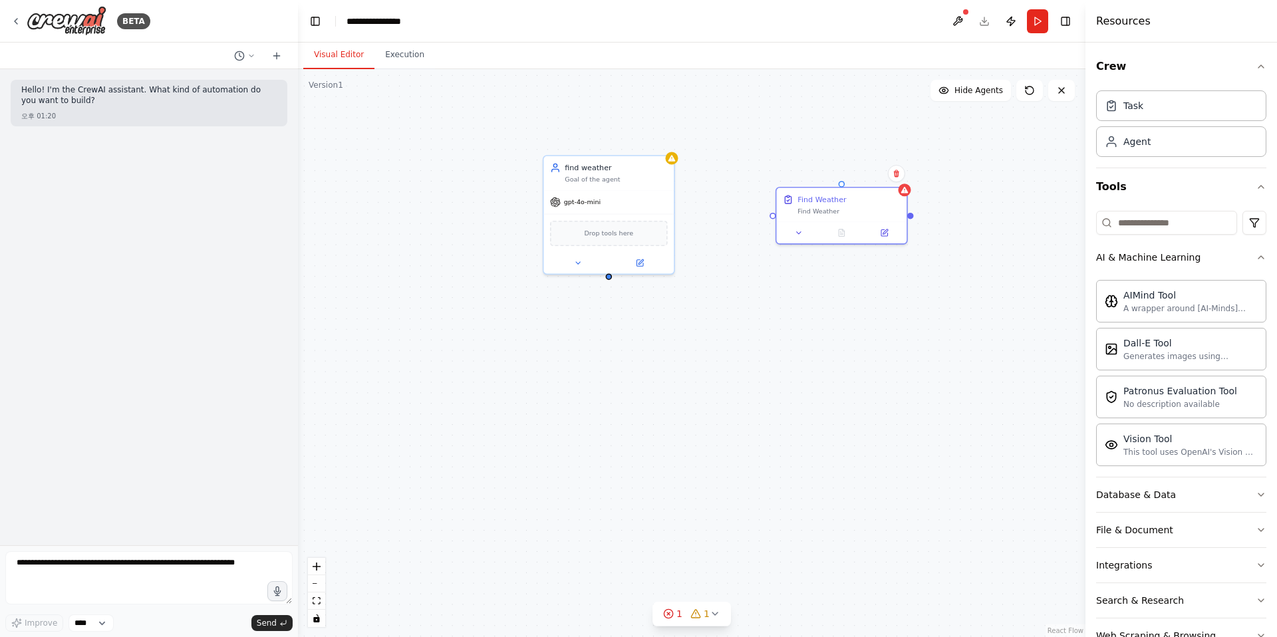
drag, startPoint x: 636, startPoint y: 311, endPoint x: 632, endPoint y: 275, distance: 36.1
click at [636, 311] on div "find weather Goal of the agent gpt-4o-mini Drop tools here Find Weather Find We…" at bounding box center [691, 353] width 787 height 568
drag, startPoint x: 811, startPoint y: 205, endPoint x: 573, endPoint y: 333, distance: 270.1
click at [565, 340] on div "Find Weather" at bounding box center [616, 336] width 102 height 9
click at [609, 279] on div "find weather Goal of the agent gpt-4o-mini Drop tools here Find Weather Find We…" at bounding box center [691, 353] width 787 height 568
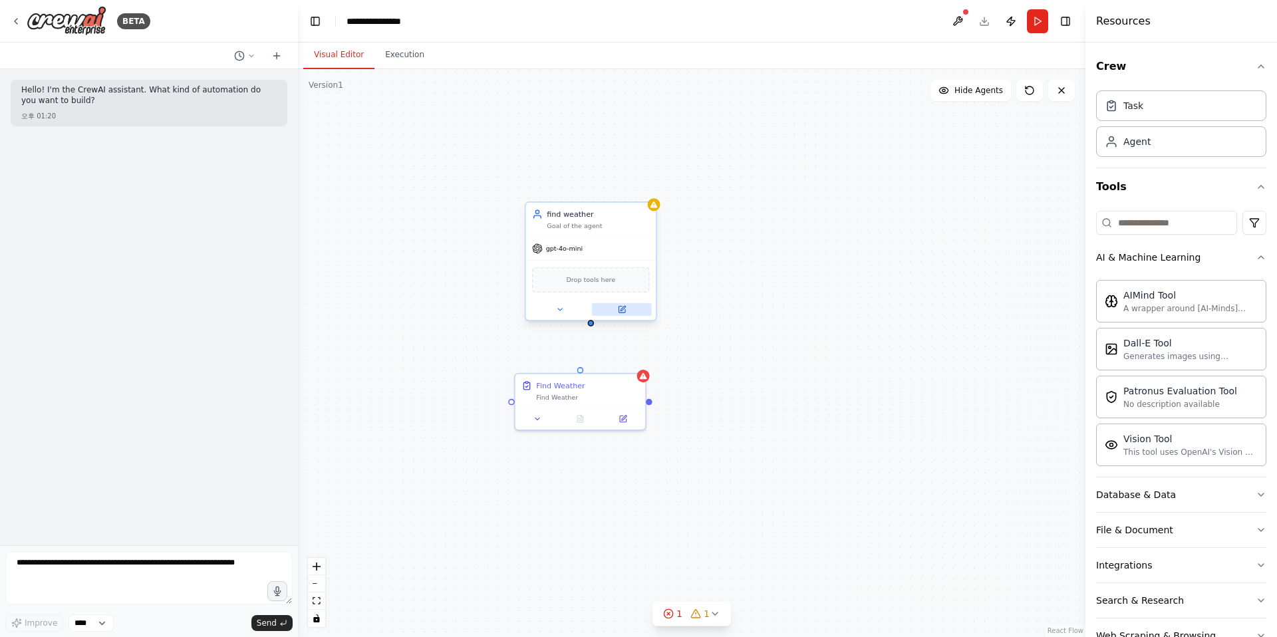
drag, startPoint x: 609, startPoint y: 277, endPoint x: 595, endPoint y: 304, distance: 30.4
click at [591, 323] on div "find weather Goal of the agent gpt-4o-mini Drop tools here Find Weather Find We…" at bounding box center [691, 353] width 787 height 568
click at [694, 315] on div "find weather Goal of the agent gpt-4o-mini Drop tools here Find Weather Find We…" at bounding box center [691, 353] width 787 height 568
click at [595, 322] on div at bounding box center [595, 320] width 7 height 7
drag, startPoint x: 596, startPoint y: 319, endPoint x: 583, endPoint y: 366, distance: 49.1
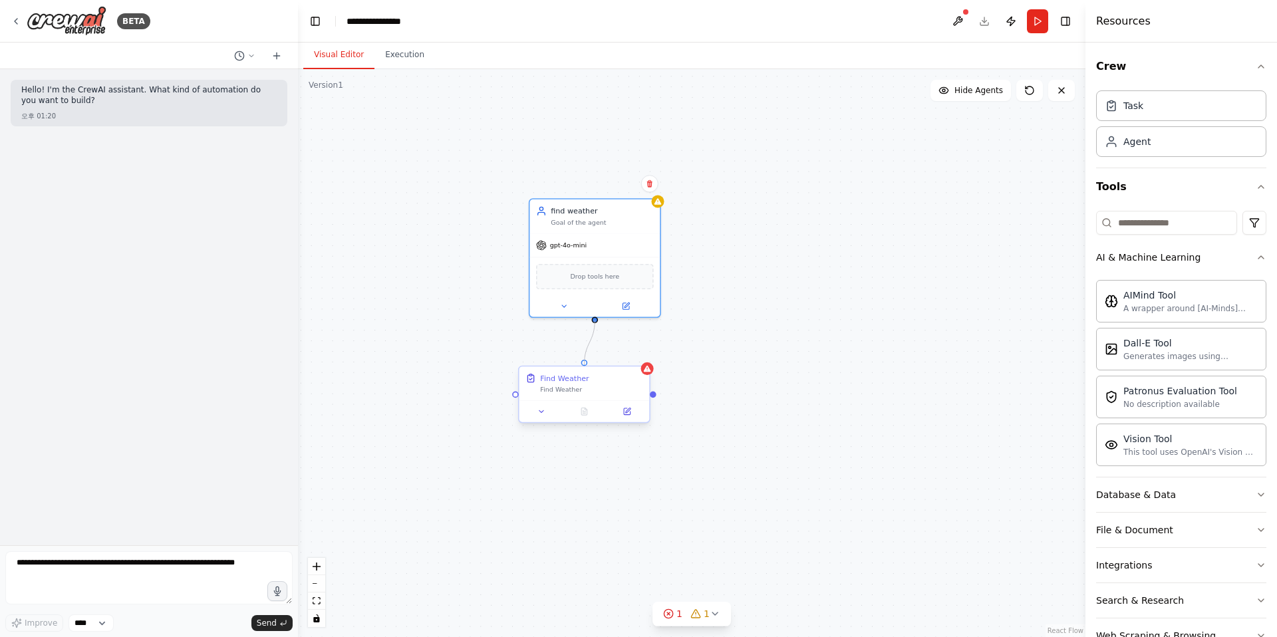
click at [583, 366] on div "find weather Goal of the agent gpt-4o-mini Drop tools here Find Weather Find We…" at bounding box center [715, 350] width 626 height 452
drag, startPoint x: 598, startPoint y: 390, endPoint x: 611, endPoint y: 392, distance: 13.6
click at [611, 392] on div "Find Weather" at bounding box center [602, 390] width 102 height 9
drag, startPoint x: 665, startPoint y: 396, endPoint x: 730, endPoint y: 393, distance: 65.2
click at [730, 393] on div ".deletable-edge-delete-btn { width: 20px; height: 20px; border: 0px solid #ffff…" at bounding box center [691, 353] width 787 height 568
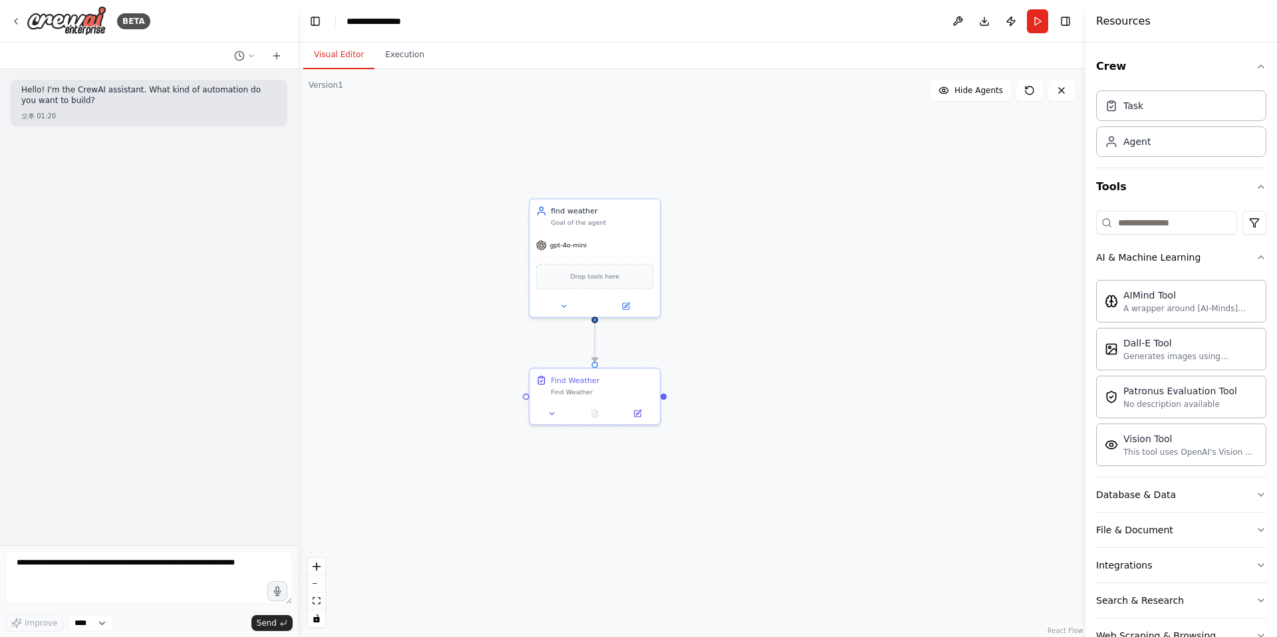
click at [727, 397] on div ".deletable-edge-delete-btn { width: 20px; height: 20px; border: 0px solid #ffff…" at bounding box center [691, 353] width 787 height 568
click at [586, 392] on div "Find Weather" at bounding box center [602, 390] width 102 height 9
click at [559, 410] on button at bounding box center [552, 411] width 37 height 13
click at [720, 381] on div ".deletable-edge-delete-btn { width: 20px; height: 20px; border: 0px solid #ffff…" at bounding box center [691, 353] width 787 height 568
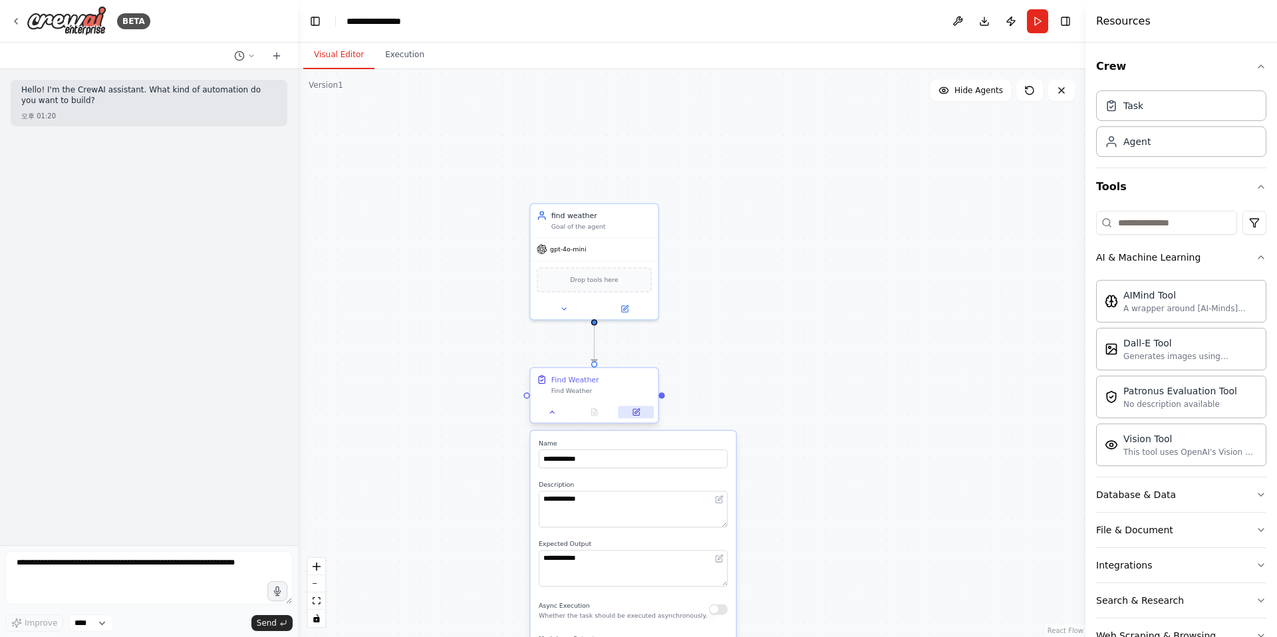
click at [632, 416] on icon at bounding box center [636, 412] width 8 height 8
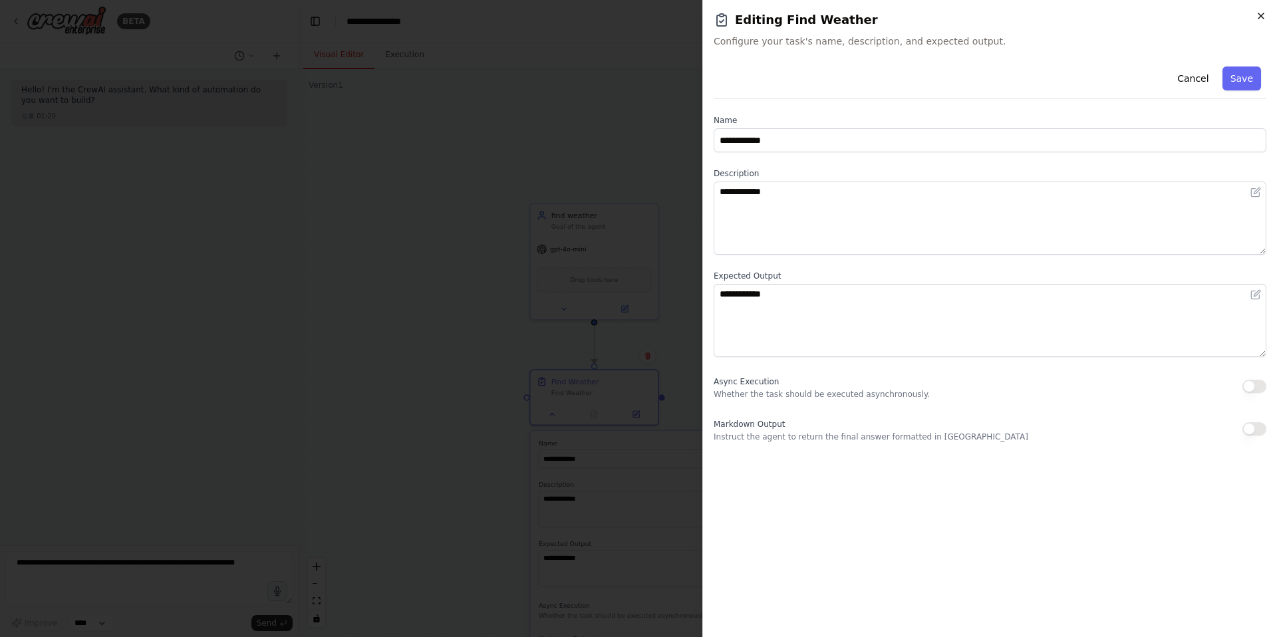
click at [1258, 17] on icon "button" at bounding box center [1261, 16] width 11 height 11
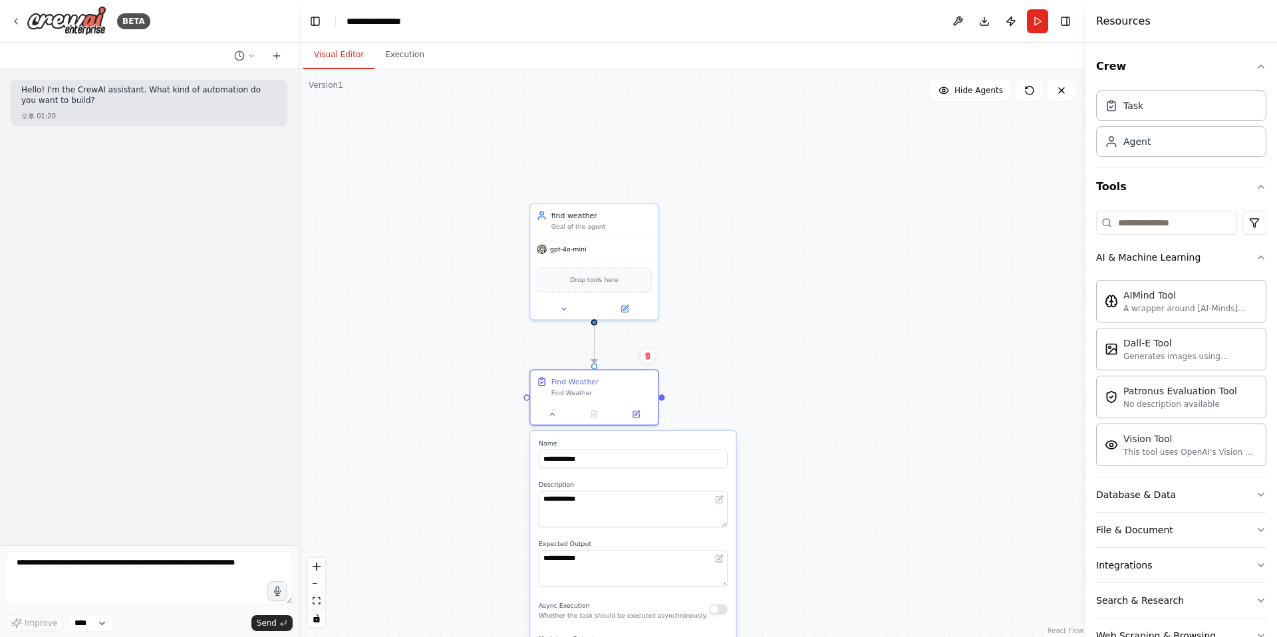
click at [854, 231] on div ".deletable-edge-delete-btn { width: 20px; height: 20px; border: 0px solid #ffff…" at bounding box center [691, 353] width 787 height 568
click at [824, 259] on div ".deletable-edge-delete-btn { width: 20px; height: 20px; border: 0px solid #ffff…" at bounding box center [691, 353] width 787 height 568
click at [758, 289] on div ".deletable-edge-delete-btn { width: 20px; height: 20px; border: 0px solid #ffff…" at bounding box center [691, 353] width 787 height 568
click at [562, 422] on div at bounding box center [594, 412] width 128 height 21
click at [557, 420] on div at bounding box center [594, 412] width 128 height 21
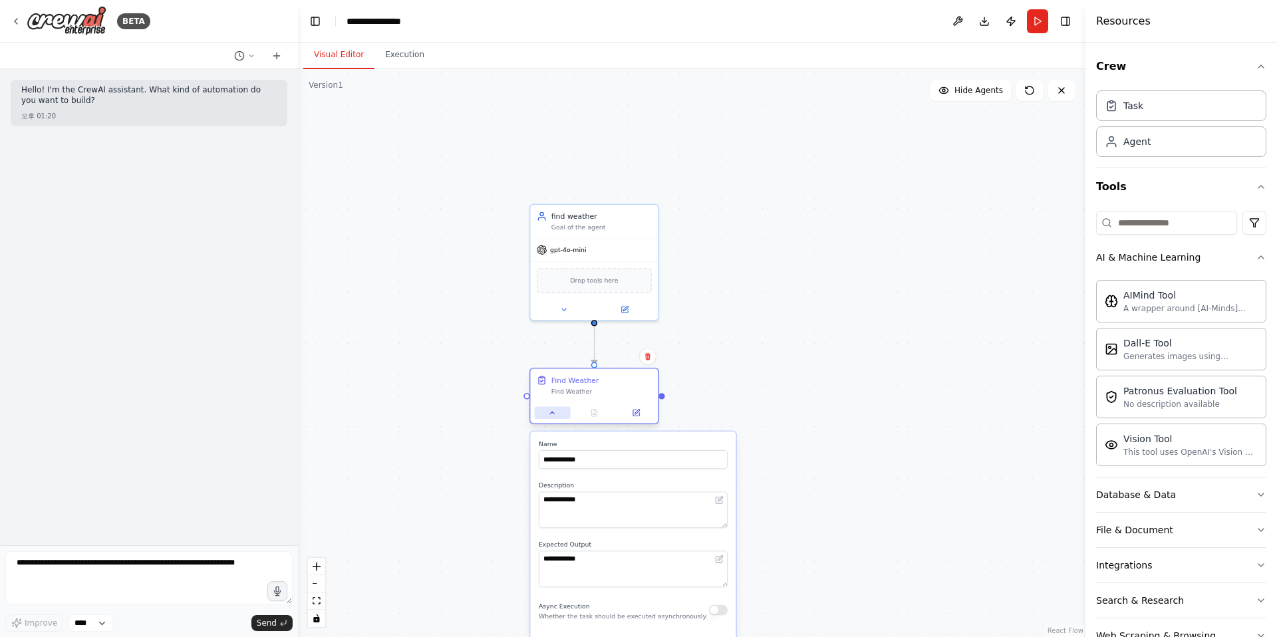
click at [551, 414] on icon at bounding box center [552, 413] width 8 height 8
click at [1141, 106] on div "Task" at bounding box center [1133, 104] width 20 height 13
drag, startPoint x: 864, startPoint y: 281, endPoint x: 760, endPoint y: 388, distance: 149.1
click at [760, 386] on div "New Task" at bounding box center [755, 380] width 34 height 11
drag, startPoint x: 662, startPoint y: 398, endPoint x: 716, endPoint y: 409, distance: 54.4
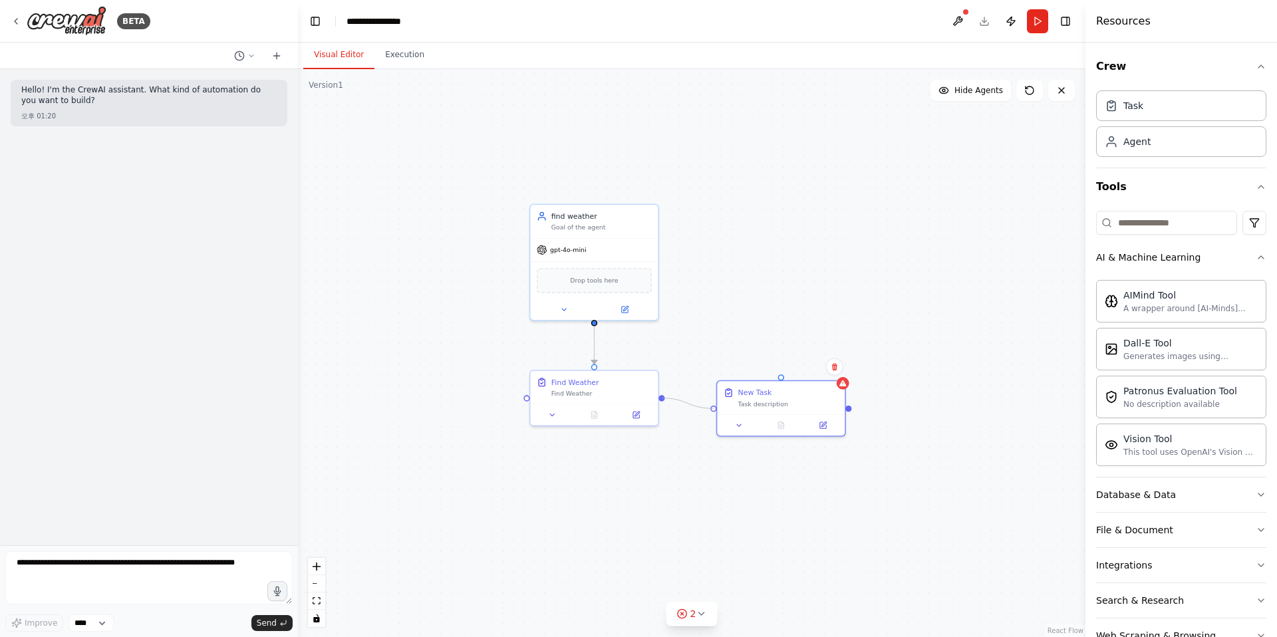
click at [716, 409] on div "find weather Goal of the agent gpt-4o-mini Drop tools here Find Weather Find We…" at bounding box center [712, 352] width 614 height 443
drag, startPoint x: 787, startPoint y: 394, endPoint x: 805, endPoint y: 391, distance: 17.6
click at [805, 391] on div "Task description" at bounding box center [829, 392] width 100 height 8
drag, startPoint x: 1024, startPoint y: 400, endPoint x: 968, endPoint y: 382, distance: 59.5
click at [968, 382] on div "New Task Task description" at bounding box center [1009, 385] width 115 height 21
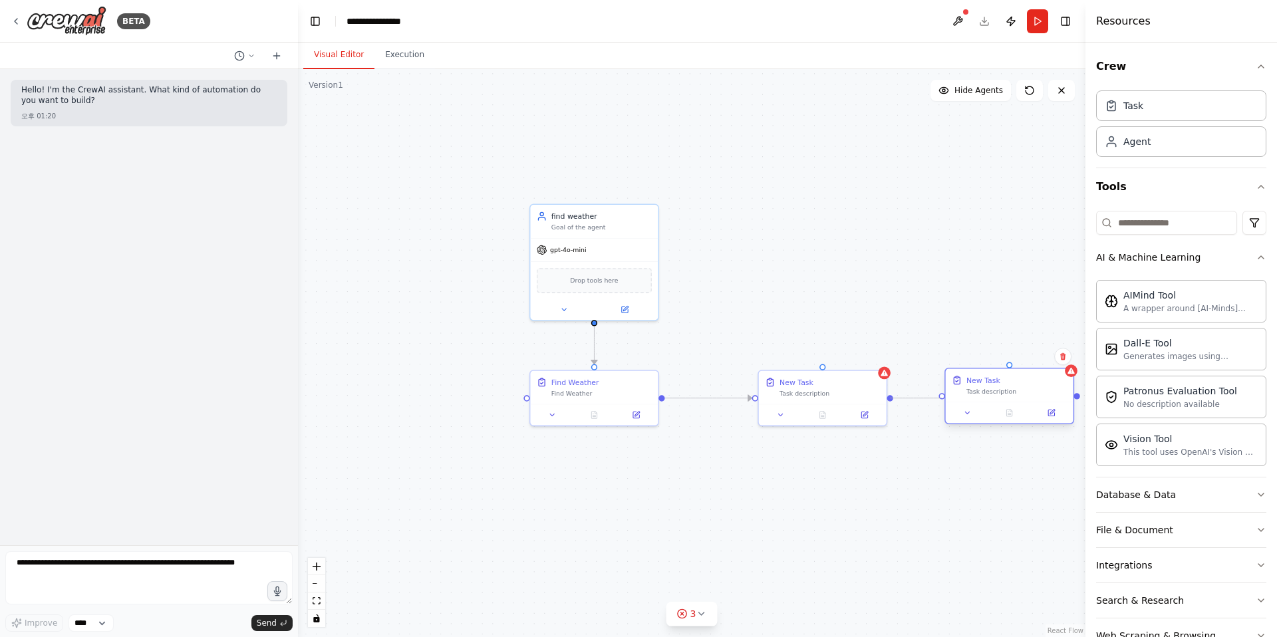
drag, startPoint x: 890, startPoint y: 398, endPoint x: 943, endPoint y: 396, distance: 52.6
click at [943, 396] on div "find weather Goal of the agent gpt-4o-mini Drop tools here Find Weather Find We…" at bounding box center [712, 352] width 614 height 443
drag, startPoint x: 1007, startPoint y: 390, endPoint x: 932, endPoint y: 530, distance: 158.6
click at [933, 533] on div "New Task Task description" at bounding box center [936, 519] width 128 height 33
click at [559, 414] on button at bounding box center [553, 413] width 36 height 13
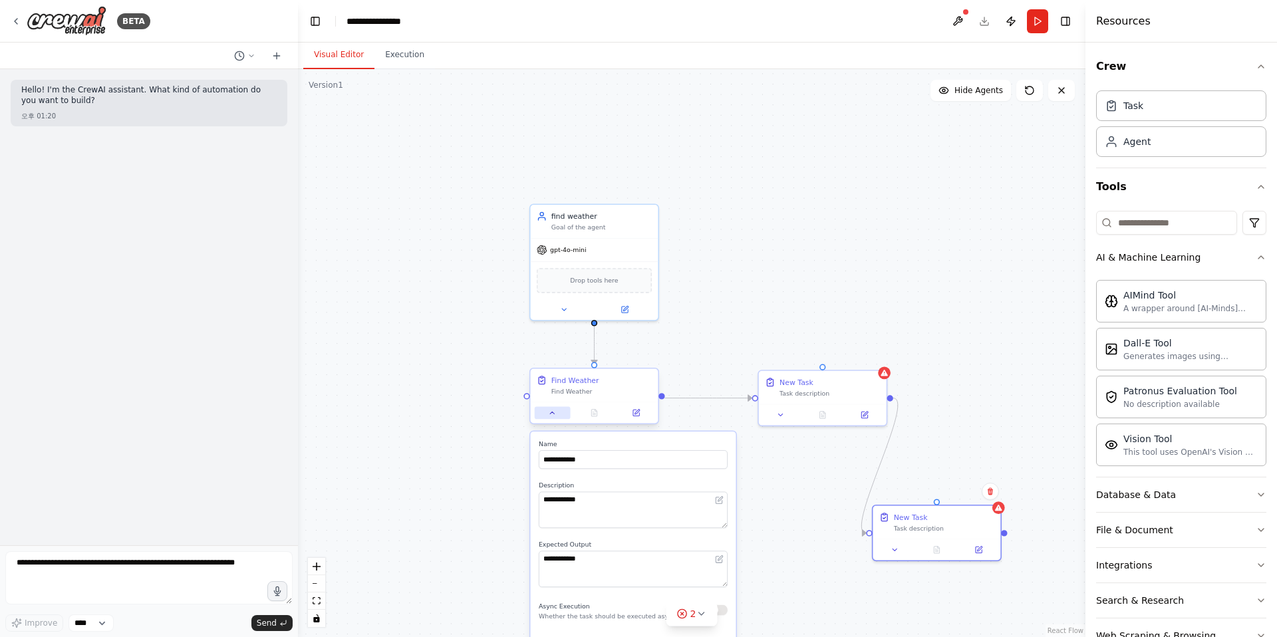
click at [553, 412] on icon at bounding box center [552, 413] width 8 height 8
click at [553, 412] on icon at bounding box center [552, 413] width 4 height 2
click at [553, 412] on icon at bounding box center [552, 413] width 8 height 8
click at [616, 224] on div "Goal of the agent" at bounding box center [601, 225] width 100 height 8
drag, startPoint x: 595, startPoint y: 328, endPoint x: 779, endPoint y: 354, distance: 186.0
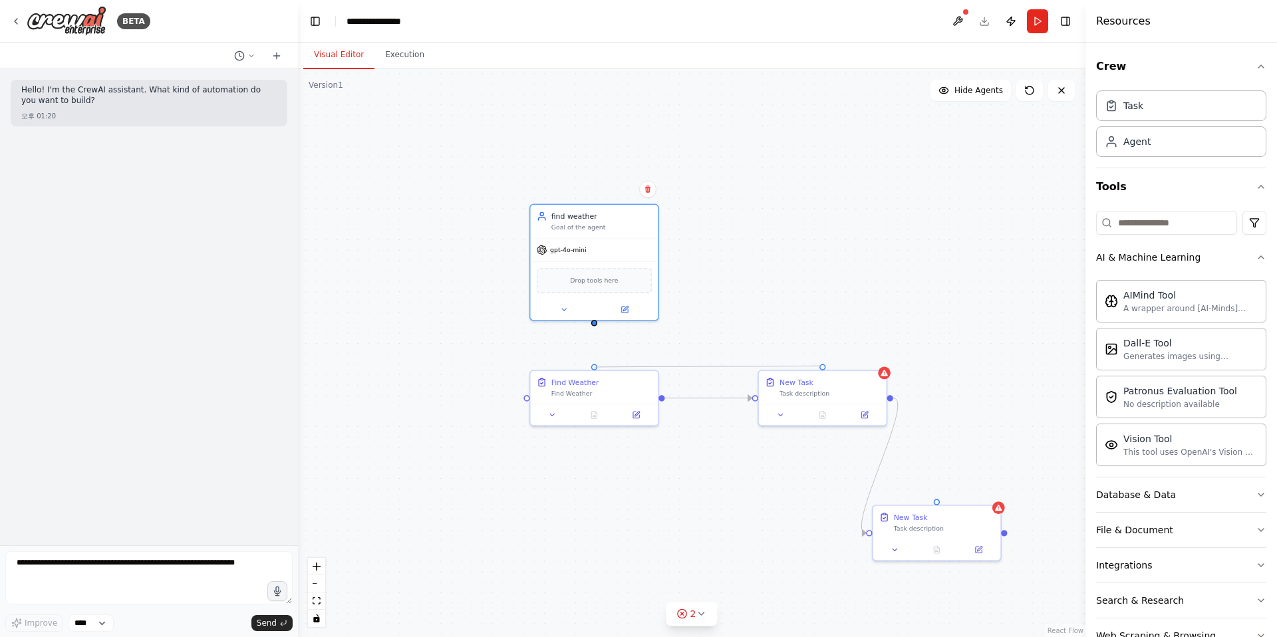
click at [779, 354] on div ".deletable-edge-delete-btn { width: 20px; height: 20px; border: 0px solid #ffff…" at bounding box center [691, 353] width 787 height 568
drag, startPoint x: 595, startPoint y: 323, endPoint x: 824, endPoint y: 366, distance: 233.3
click at [824, 366] on div "find weather Goal of the agent gpt-4o-mini Drop tools here Find Weather Find We…" at bounding box center [712, 352] width 614 height 443
drag, startPoint x: 594, startPoint y: 323, endPoint x: 596, endPoint y: 367, distance: 44.6
click at [596, 367] on div "find weather Goal of the agent gpt-4o-mini Drop tools here Find Weather Find We…" at bounding box center [712, 352] width 614 height 443
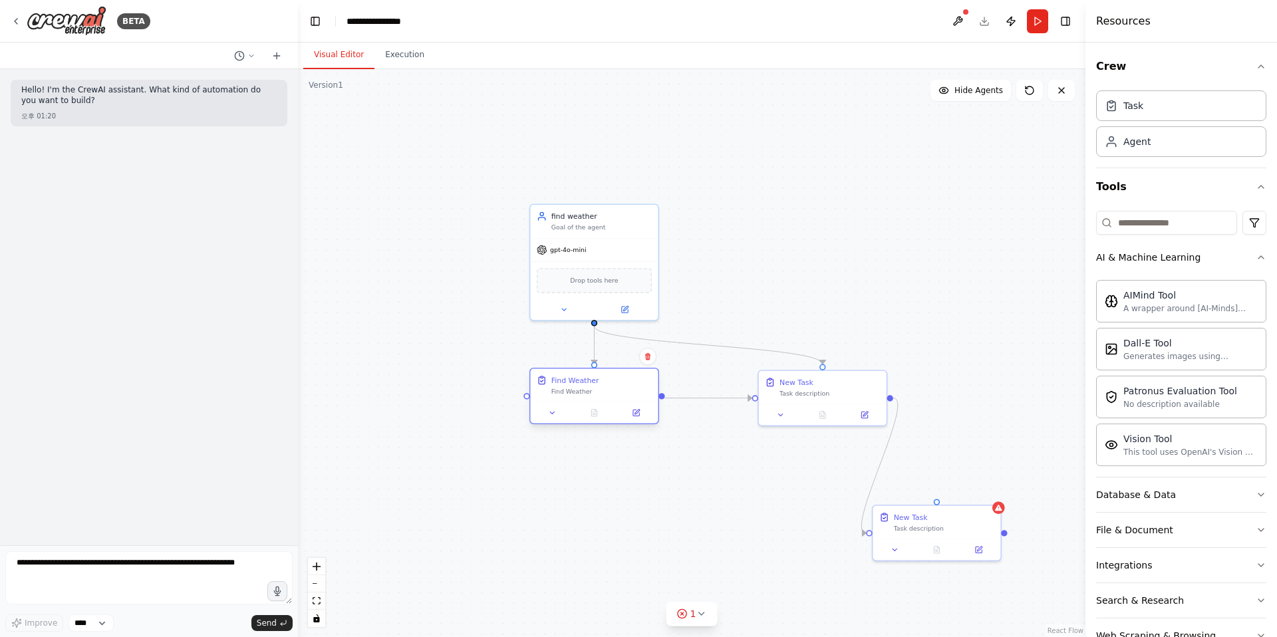
drag, startPoint x: 630, startPoint y: 388, endPoint x: 559, endPoint y: 402, distance: 72.5
click at [559, 396] on div "Find Weather" at bounding box center [601, 392] width 100 height 8
drag, startPoint x: 795, startPoint y: 392, endPoint x: 788, endPoint y: 417, distance: 25.5
click at [788, 402] on div "New Task Task description" at bounding box center [823, 385] width 128 height 33
click at [671, 412] on icon "Edge from 91d6310e-18e7-4da3-9454-c8760a92ea34 to fe54c64b-b80a-4c7a-b1ba-7f91f…" at bounding box center [667, 413] width 150 height 11
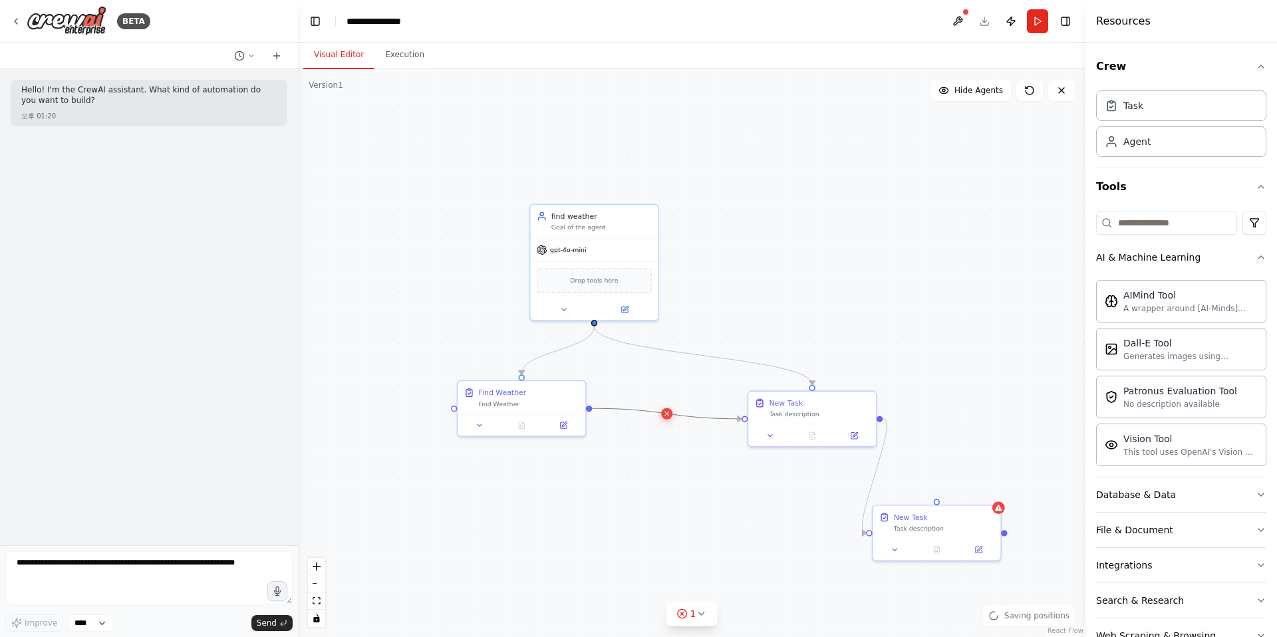
click at [669, 413] on icon at bounding box center [667, 413] width 8 height 9
drag, startPoint x: 51, startPoint y: 90, endPoint x: 140, endPoint y: 103, distance: 90.8
click at [140, 103] on p "Hello! I'm the CrewAI assistant. What kind of automation do you want to build?" at bounding box center [148, 95] width 255 height 21
click at [142, 95] on p "Hello! I'm the CrewAI assistant. What kind of automation do you want to build?" at bounding box center [148, 95] width 255 height 21
click at [21, 23] on icon at bounding box center [16, 21] width 11 height 11
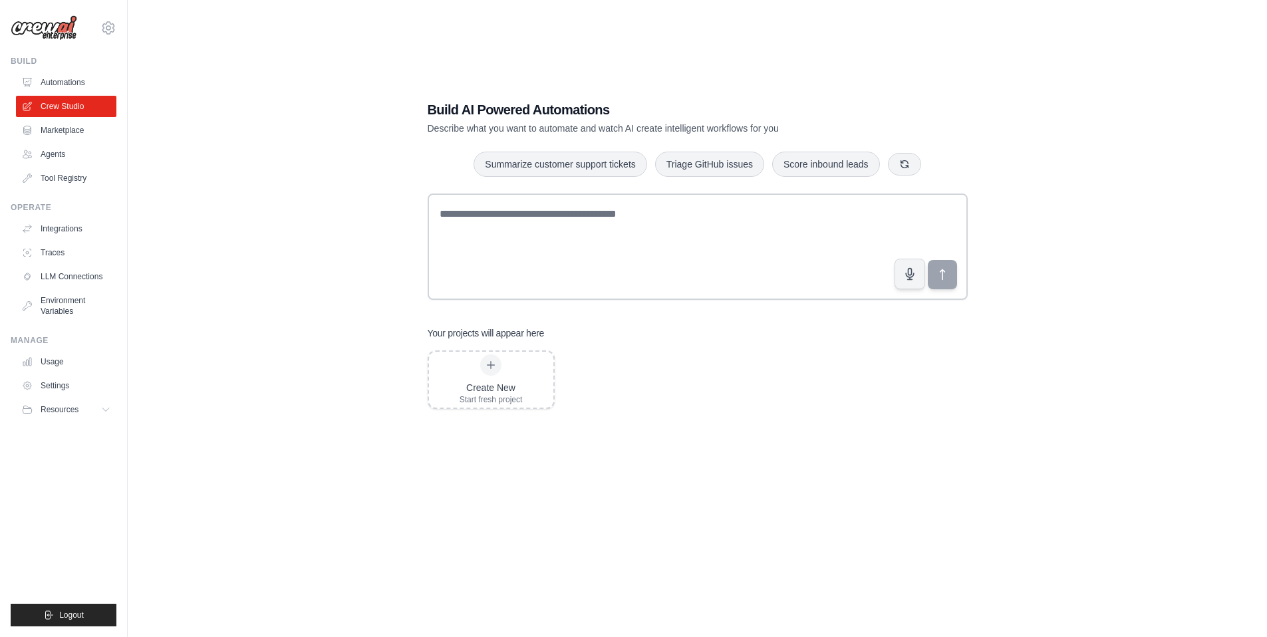
drag, startPoint x: 307, startPoint y: 95, endPoint x: 379, endPoint y: 106, distance: 73.4
click at [308, 96] on div "Build AI Powered Automations Describe what you want to automate and watch AI cr…" at bounding box center [697, 331] width 1097 height 637
drag, startPoint x: 429, startPoint y: 110, endPoint x: 607, endPoint y: 112, distance: 178.2
click at [607, 112] on h1 "Build AI Powered Automations" at bounding box center [651, 109] width 447 height 19
click at [556, 132] on p "Describe what you want to automate and watch AI create intelligent workflows fo…" at bounding box center [651, 128] width 447 height 13
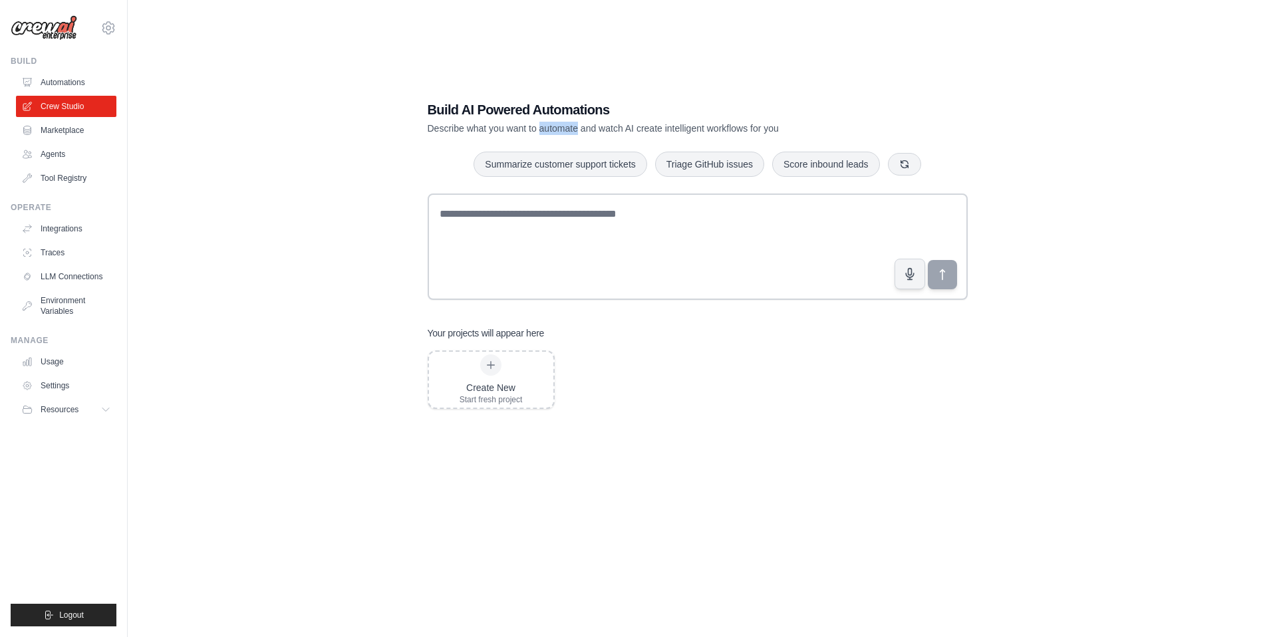
click at [556, 132] on p "Describe what you want to automate and watch AI create intelligent workflows fo…" at bounding box center [651, 128] width 447 height 13
click at [485, 111] on h1 "Build AI Powered Automations" at bounding box center [651, 109] width 447 height 19
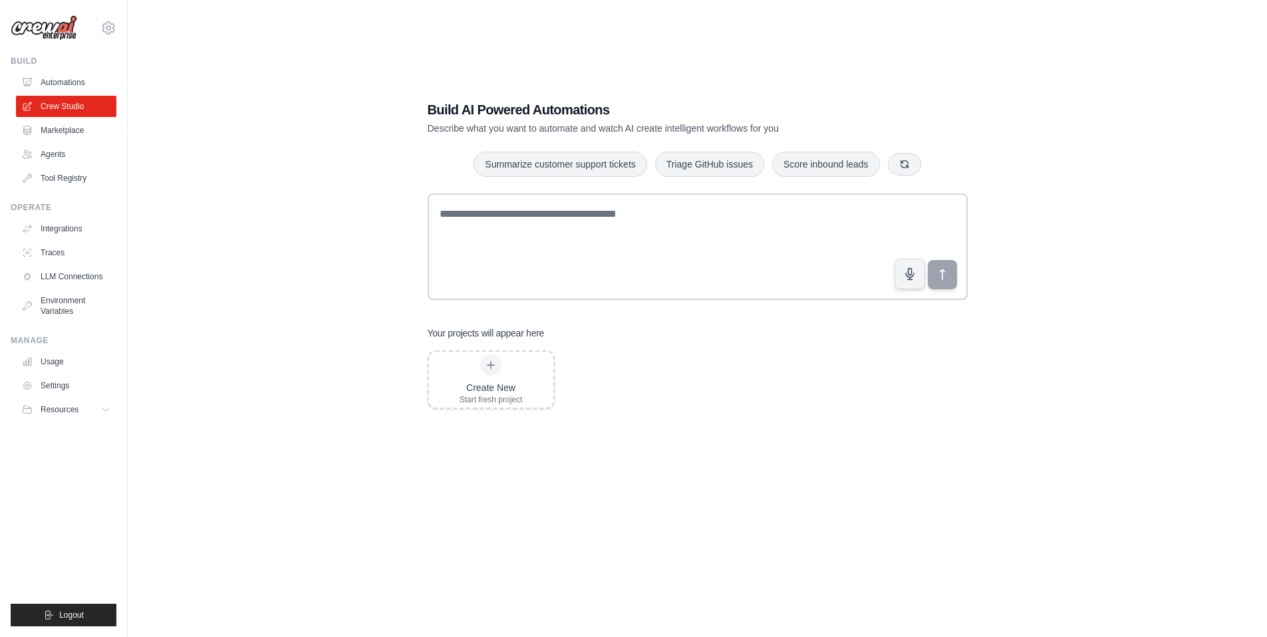
click at [655, 135] on div "Build AI Powered Automations Describe what you want to automate and watch AI cr…" at bounding box center [698, 331] width 572 height 505
click at [654, 135] on div "Build AI Powered Automations Describe what you want to automate and watch AI cr…" at bounding box center [698, 331] width 572 height 505
click at [653, 135] on div "Build AI Powered Automations Describe what you want to automate and watch AI cr…" at bounding box center [698, 331] width 572 height 505
click at [660, 126] on p "Describe what you want to automate and watch AI create intelligent workflows fo…" at bounding box center [651, 128] width 447 height 13
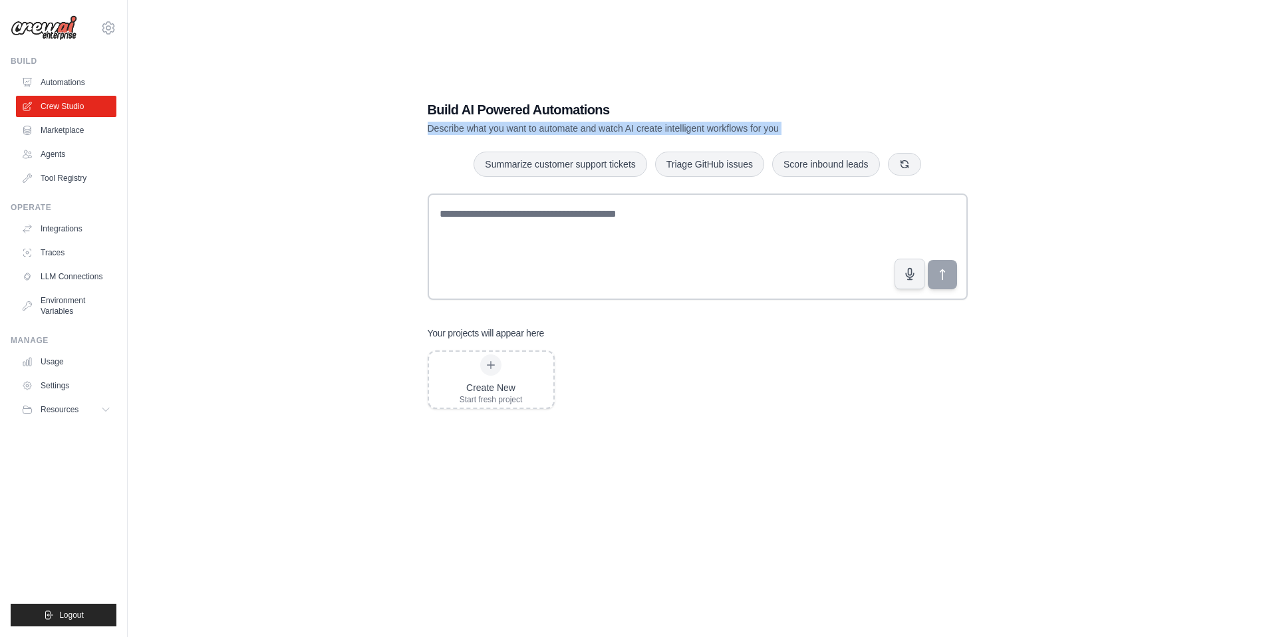
click at [660, 126] on p "Describe what you want to automate and watch AI create intelligent workflows fo…" at bounding box center [651, 128] width 447 height 13
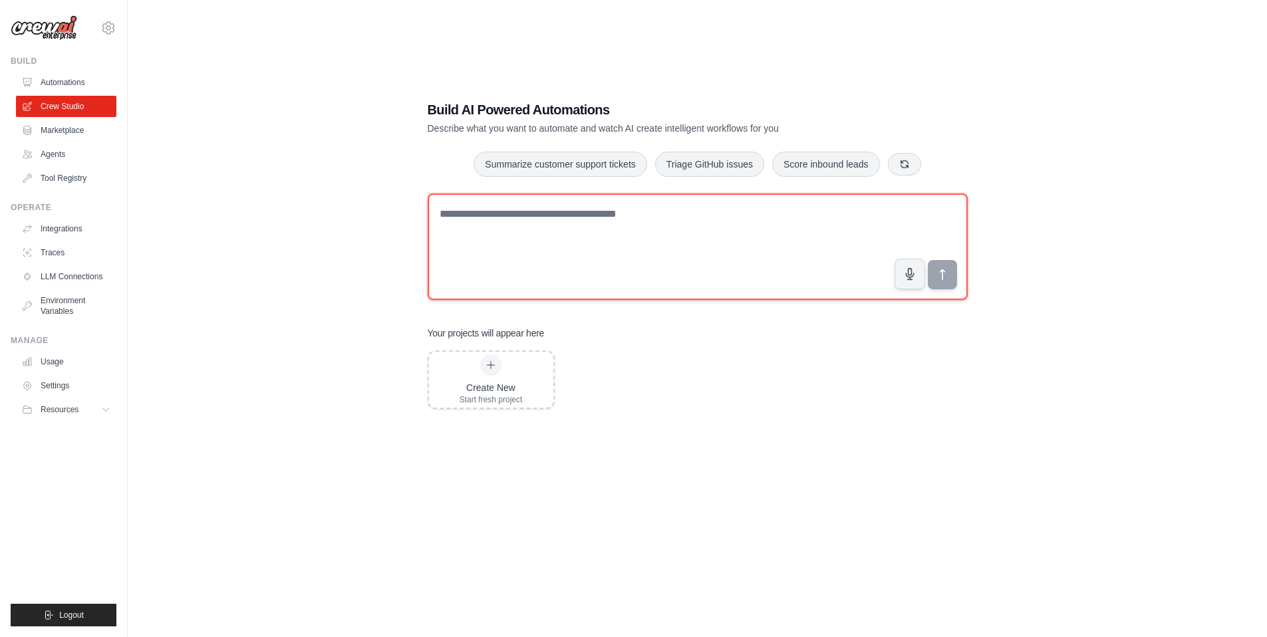
click at [529, 253] on textarea at bounding box center [698, 247] width 540 height 106
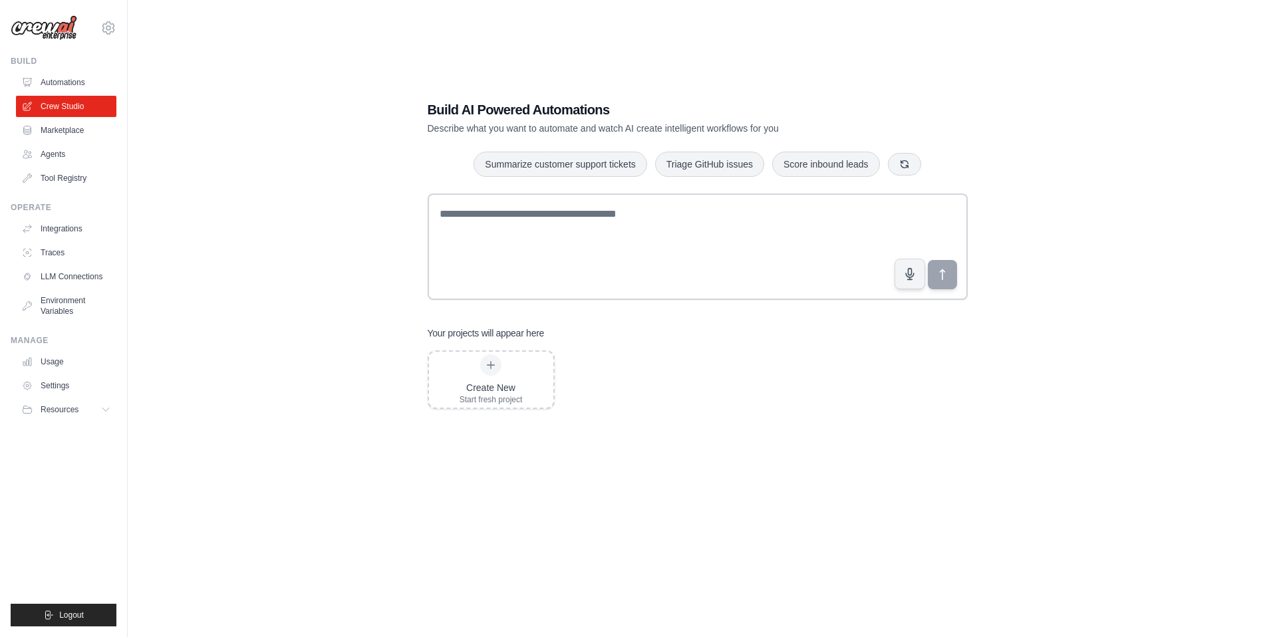
click at [382, 360] on div "Build AI Powered Automations Describe what you want to automate and watch AI cr…" at bounding box center [697, 331] width 1097 height 637
click at [55, 120] on link "Marketplace" at bounding box center [67, 130] width 100 height 21
click at [53, 110] on link "Crew Studio" at bounding box center [67, 106] width 100 height 21
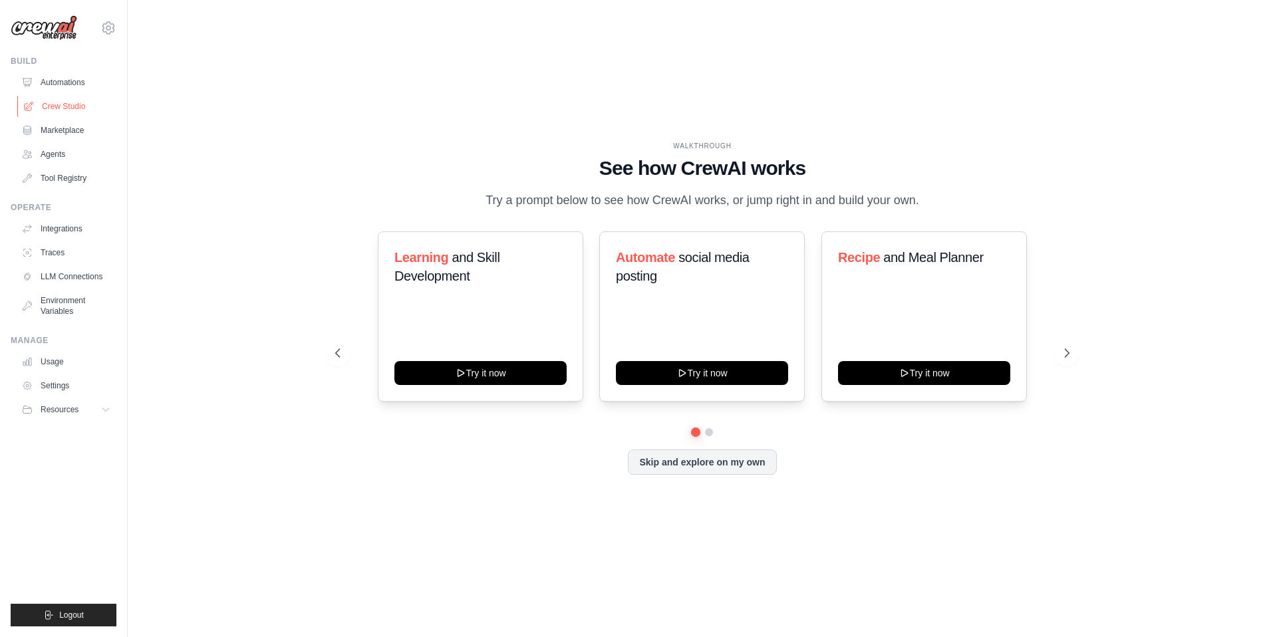
click at [49, 111] on link "Crew Studio" at bounding box center [67, 106] width 100 height 21
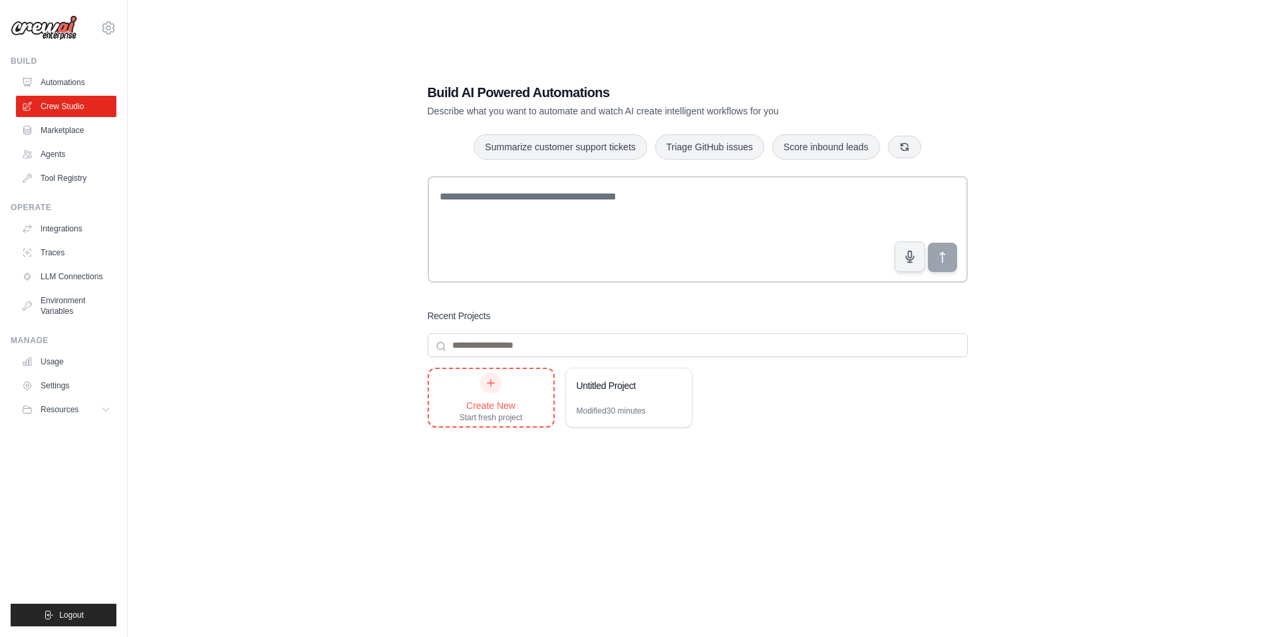
click at [509, 394] on div "Create New Start fresh project" at bounding box center [491, 397] width 63 height 51
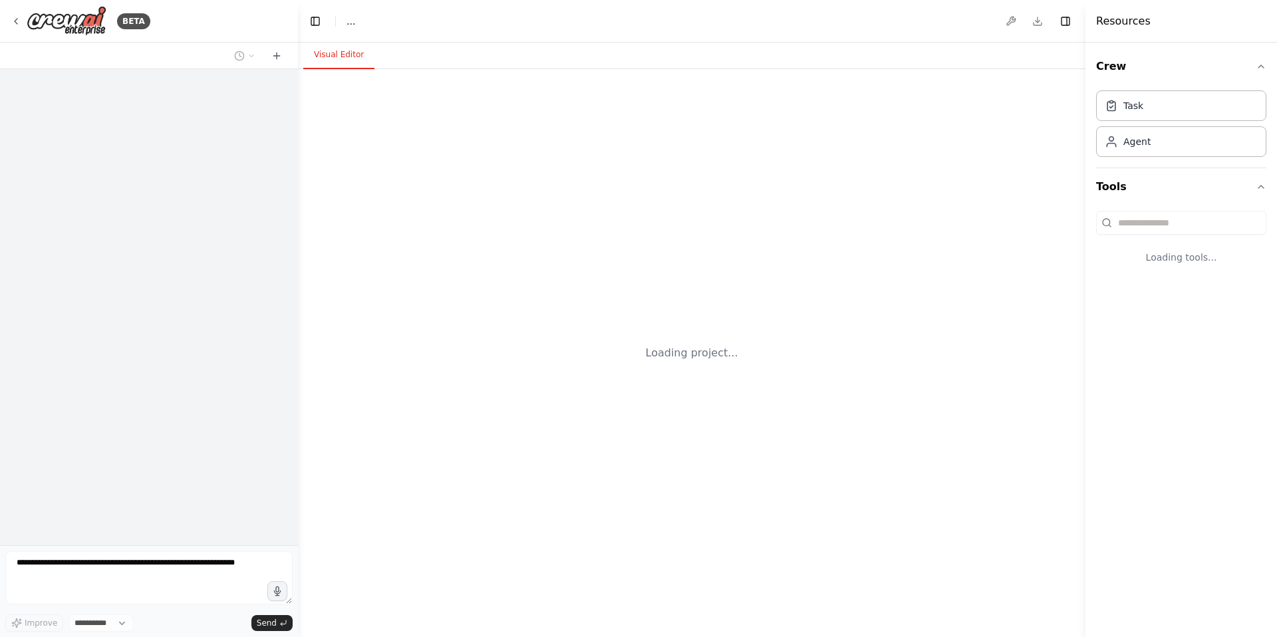
select select "****"
